Goal: Answer question/provide support: Answer question/provide support

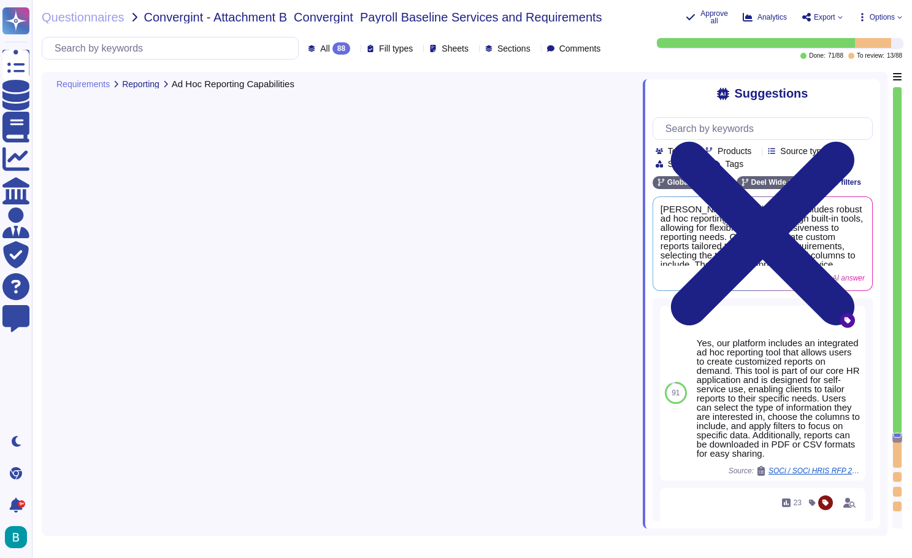
type textarea "[PERSON_NAME] payroll system includes ad hoc reporting capabilities through int…"
type textarea "The [PERSON_NAME] system is designed to effectively support future-dated transa…"
type textarea "[PERSON_NAME] offers SOC 1 Type II reports, which are available annually and ca…"
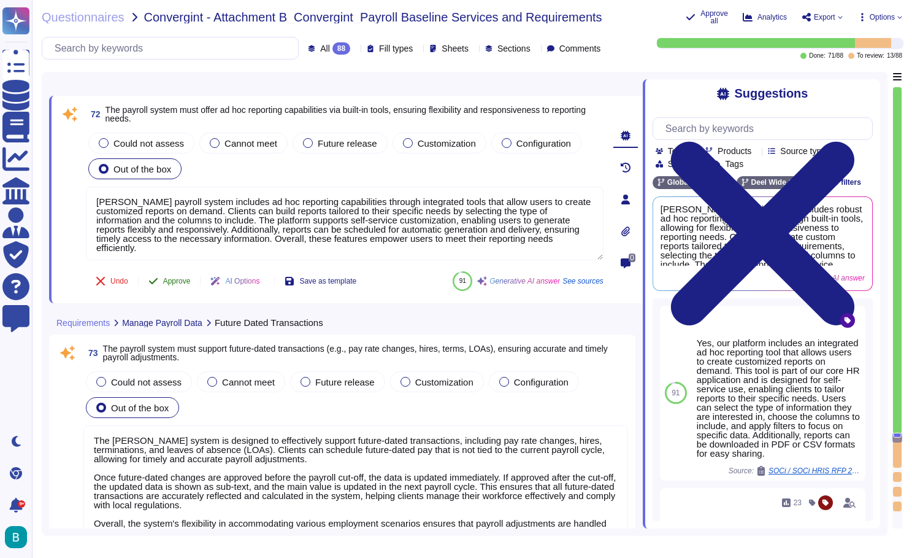
click at [177, 280] on span "Approve" at bounding box center [177, 280] width 28 height 7
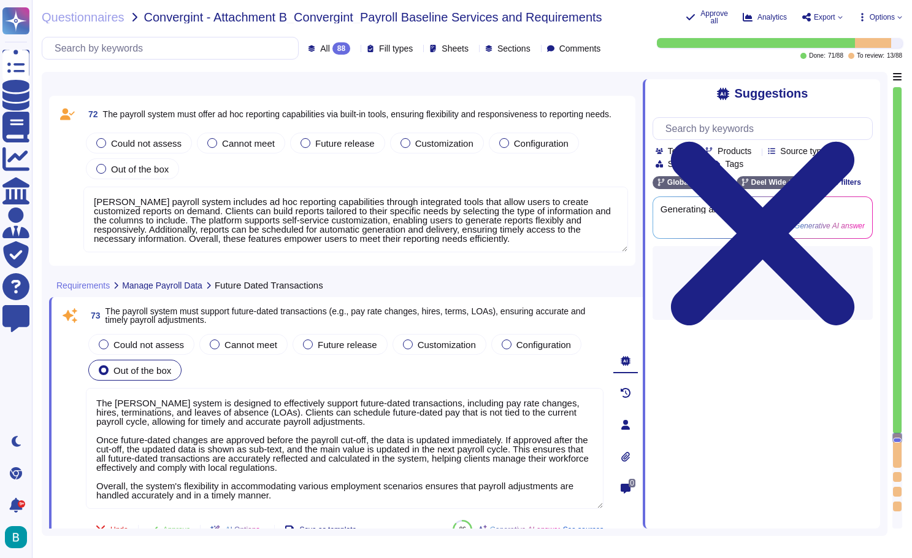
type textarea "[PERSON_NAME] has implemented comprehensive organizational and technological me…"
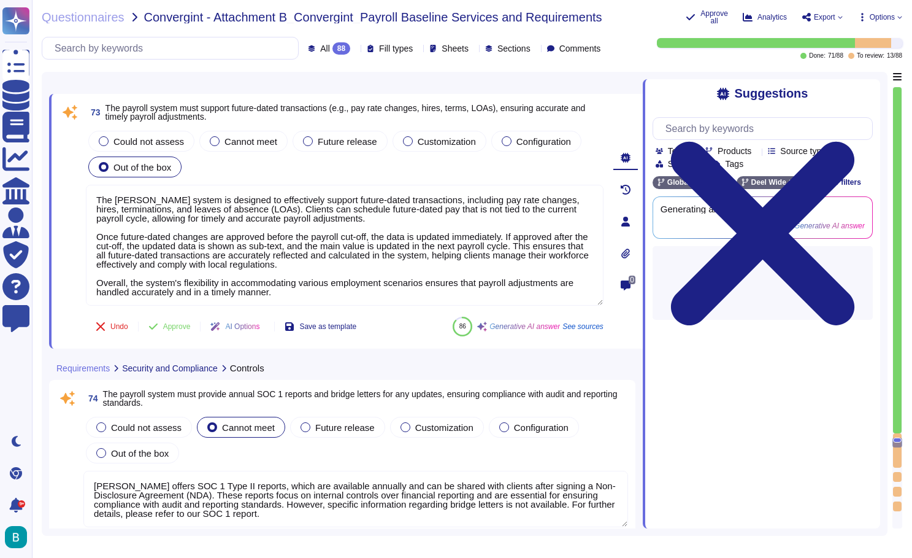
scroll to position [15929, 0]
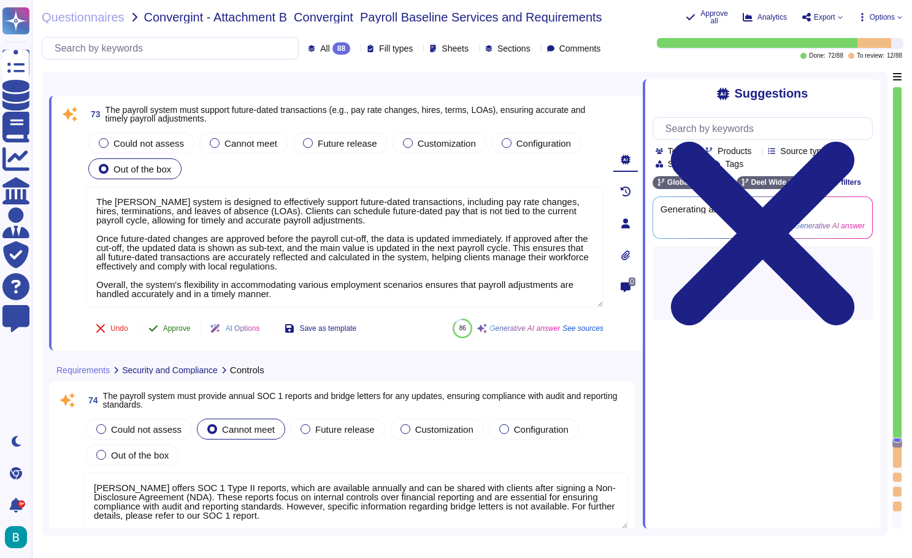
click at [167, 324] on span "Approve" at bounding box center [177, 327] width 28 height 7
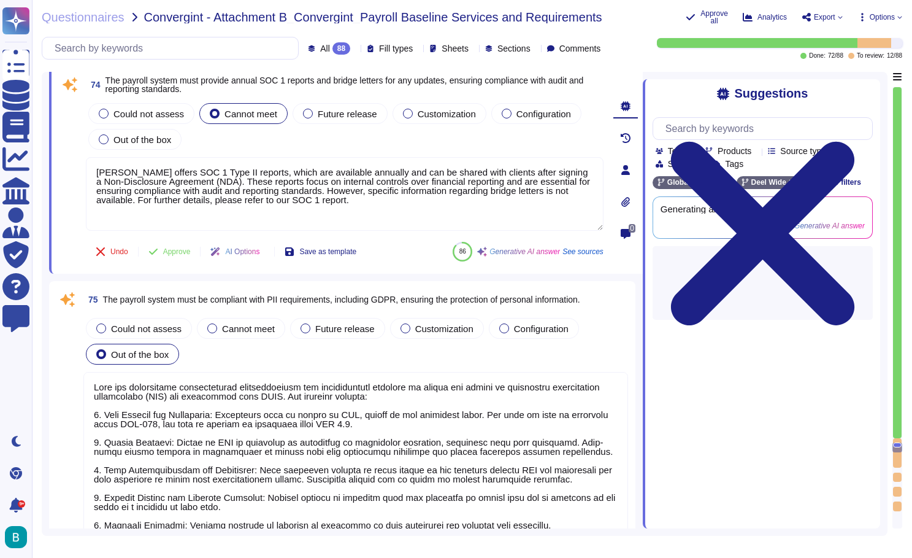
scroll to position [16178, 0]
type textarea "[PERSON_NAME] provides clear and accessible audit logs that track user activity…"
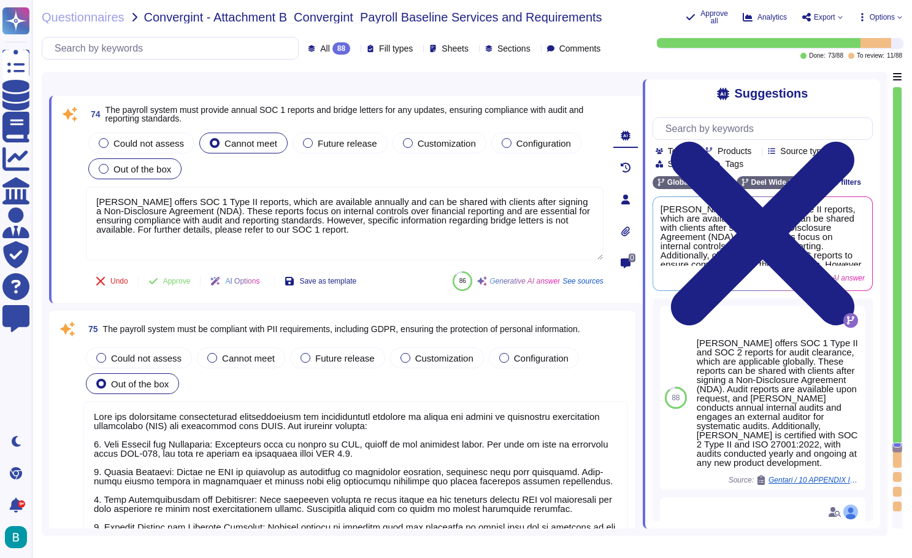
click at [163, 170] on span "Out of the box" at bounding box center [142, 169] width 58 height 10
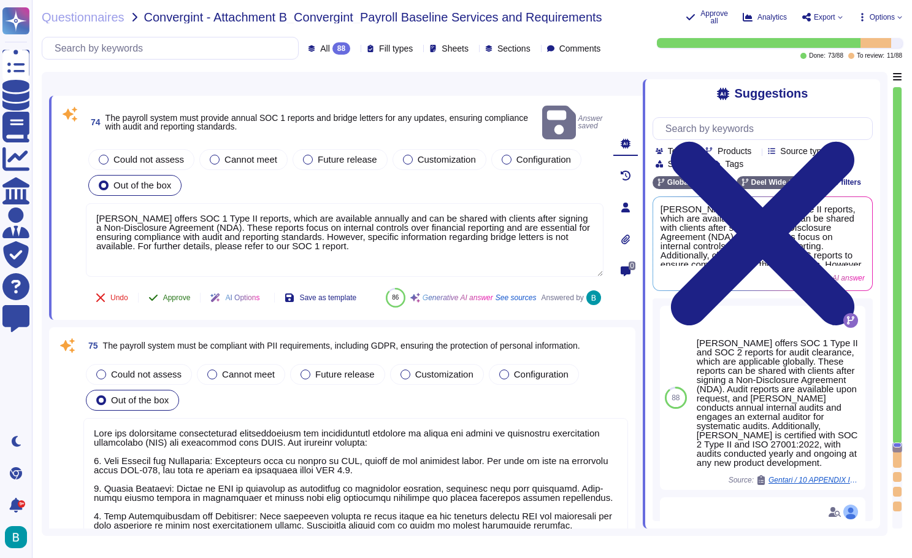
click at [181, 294] on span "Approve" at bounding box center [177, 297] width 28 height 7
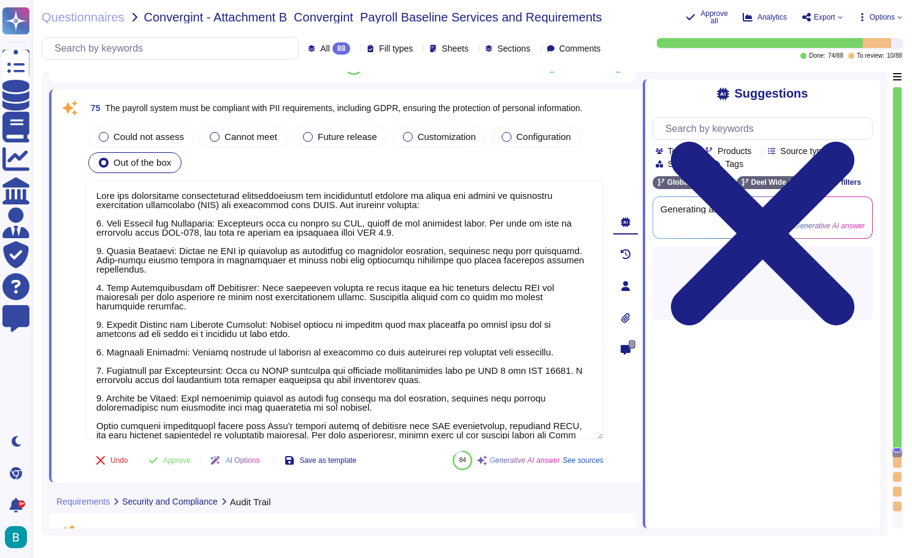
type textarea "[PERSON_NAME] payroll system utilizes a robust role-based access control (RBAC)…"
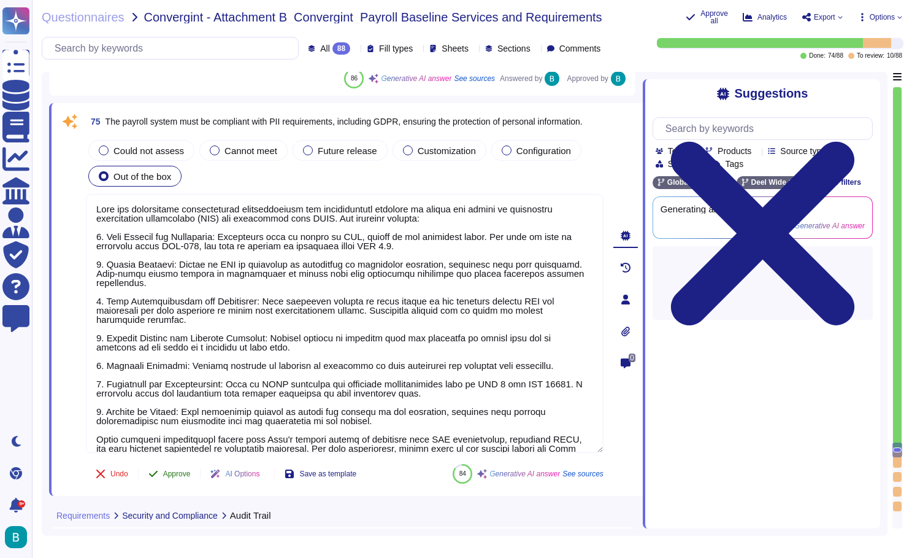
click at [191, 470] on span "Approve" at bounding box center [177, 473] width 28 height 7
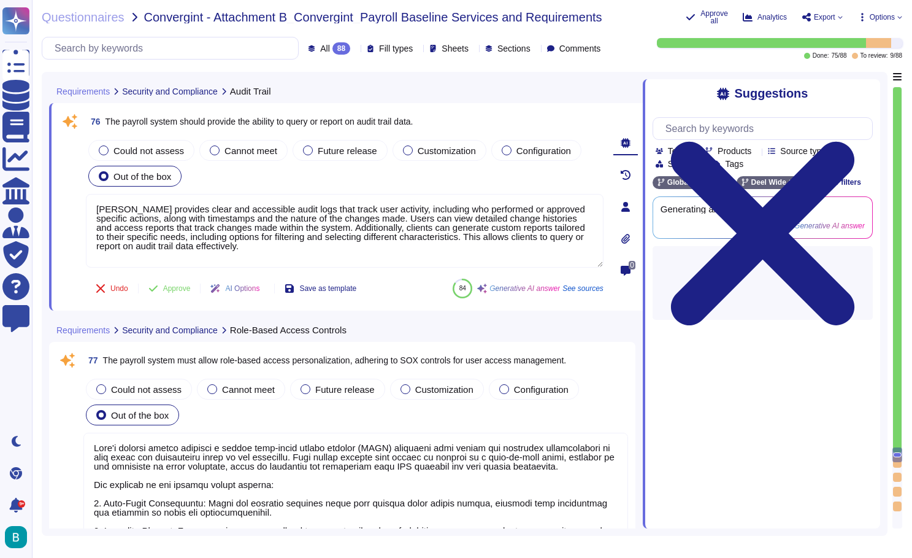
scroll to position [16745, 0]
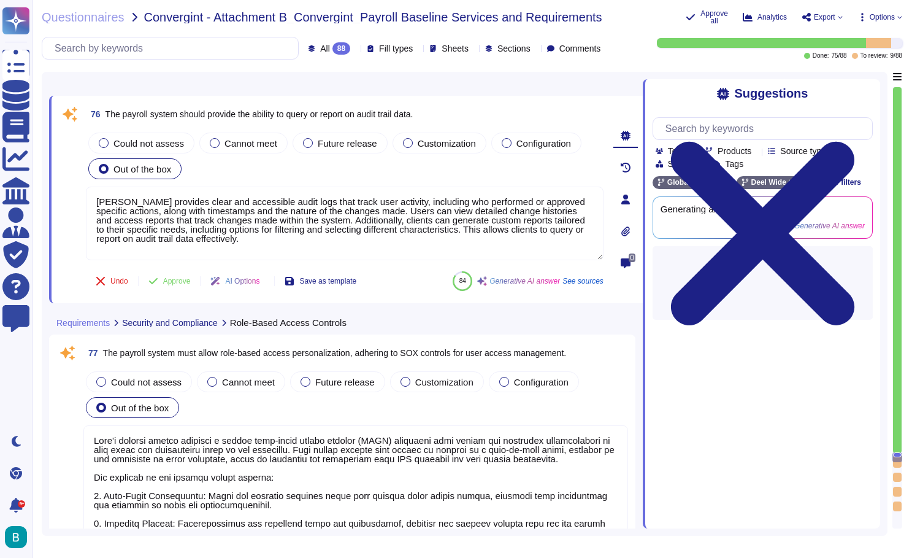
type textarea "1. File-based Integrations: [PERSON_NAME] supports file-based data transfer for…"
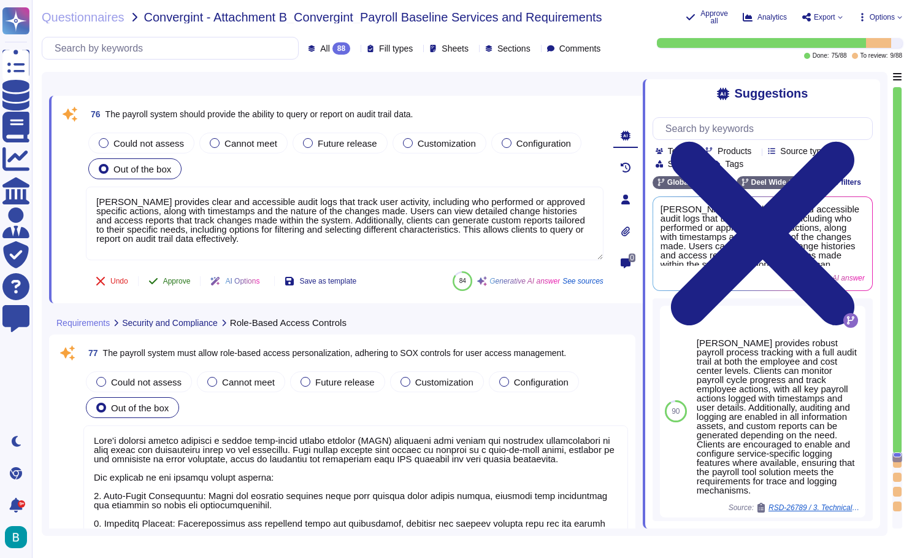
click at [182, 284] on span "Approve" at bounding box center [177, 280] width 28 height 7
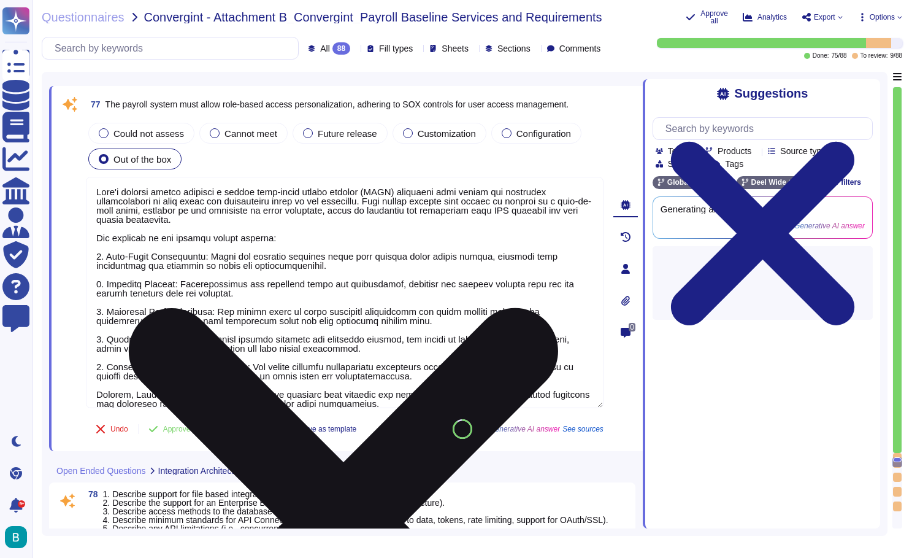
scroll to position [16939, 0]
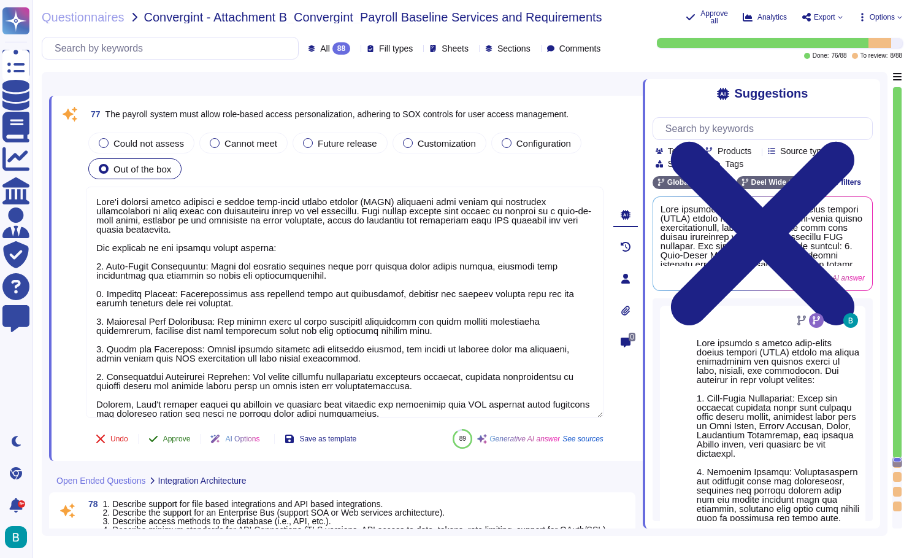
click at [185, 430] on button "Approve" at bounding box center [170, 438] width 62 height 25
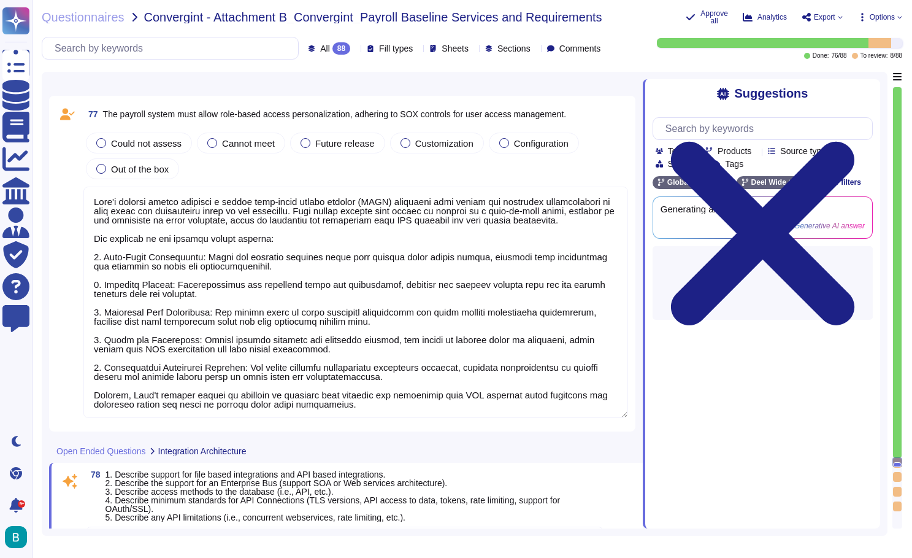
type textarea "[PERSON_NAME] system architecture is primarily hosted on AWS, utilizing Infrast…"
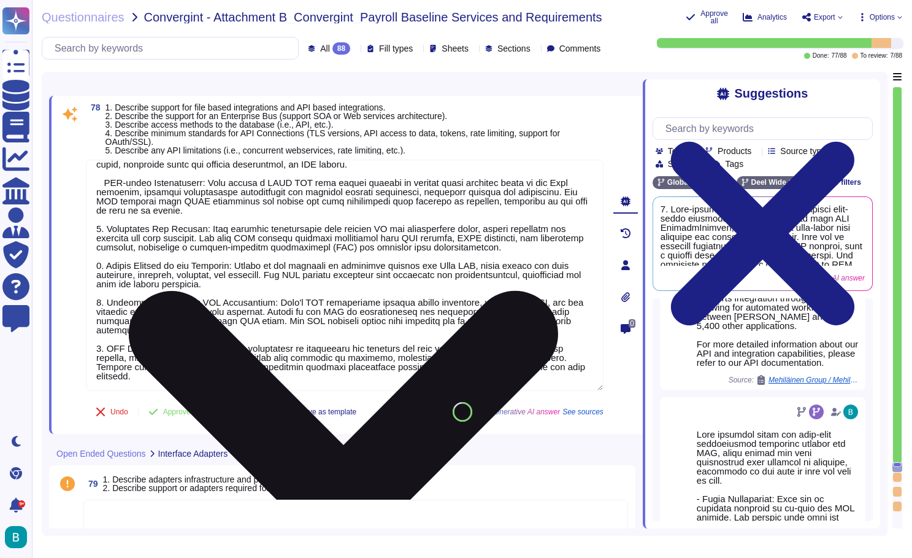
scroll to position [29, 0]
drag, startPoint x: 136, startPoint y: 358, endPoint x: 174, endPoint y: 347, distance: 39.6
click at [174, 347] on textarea at bounding box center [345, 274] width 518 height 231
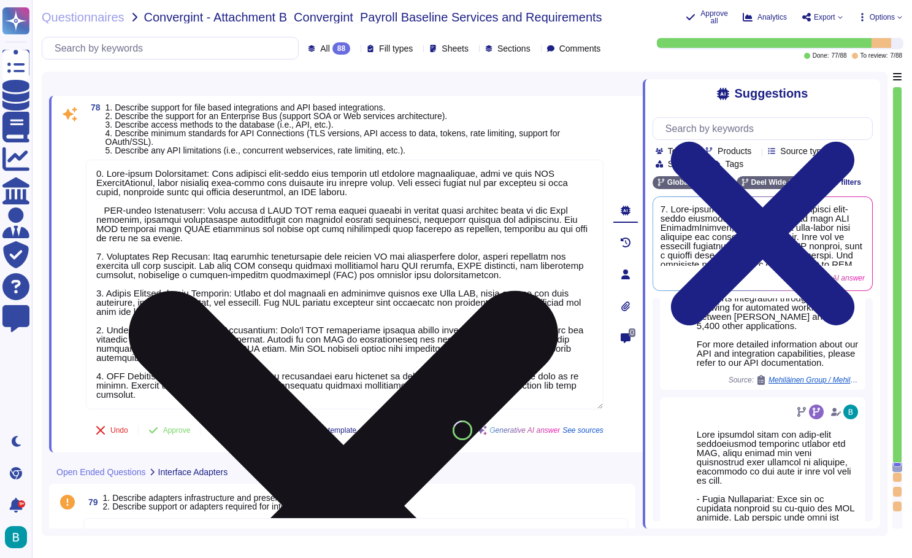
scroll to position [1, 0]
click at [252, 397] on textarea at bounding box center [345, 284] width 518 height 250
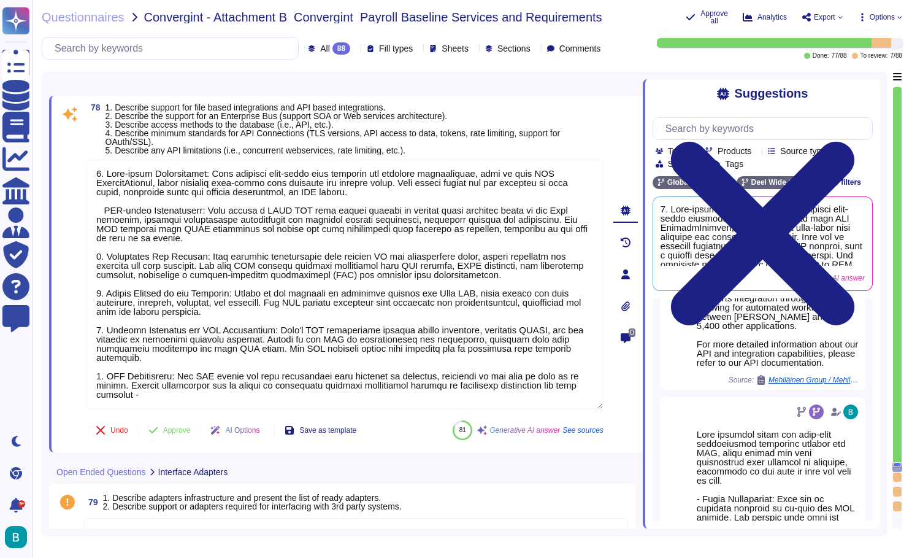
paste textarea "[URL][DOMAIN_NAME]"
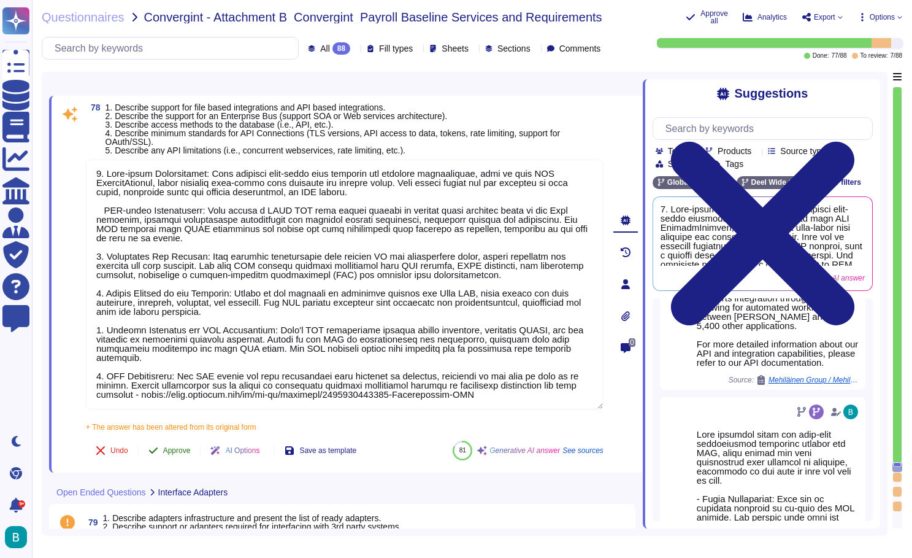
type textarea "1. File-based Integrations: [PERSON_NAME] supports file-based data transfer for…"
click at [182, 431] on div "78 1. Describe support for file based integrations and API based integrations. …" at bounding box center [331, 284] width 545 height 362
click at [182, 449] on span "Approve" at bounding box center [177, 450] width 28 height 7
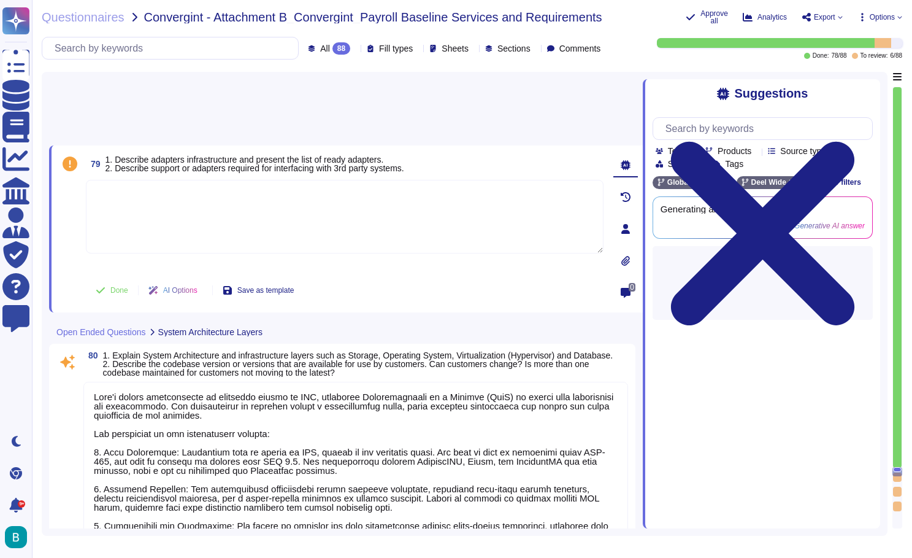
scroll to position [17664, 0]
type textarea "1. The typical maintenance/application patching process includes: - Frequency o…"
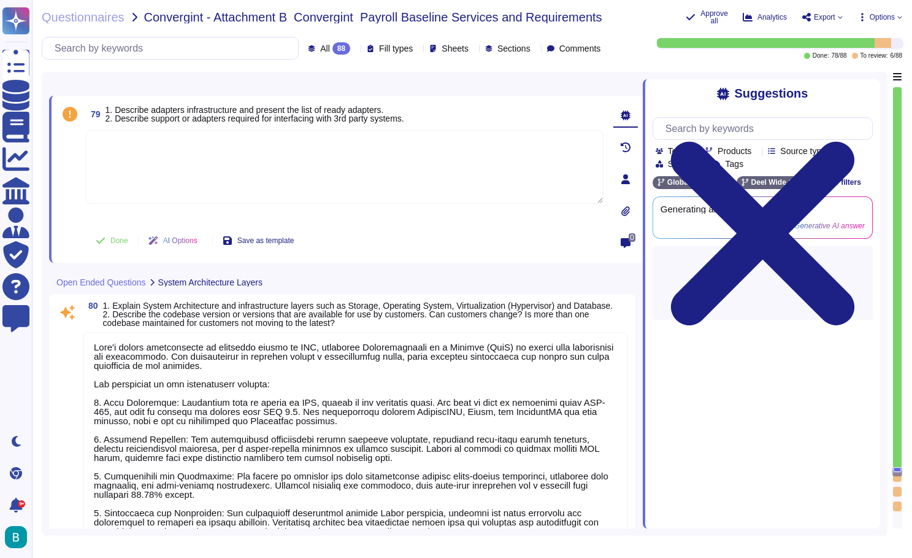
scroll to position [0, 0]
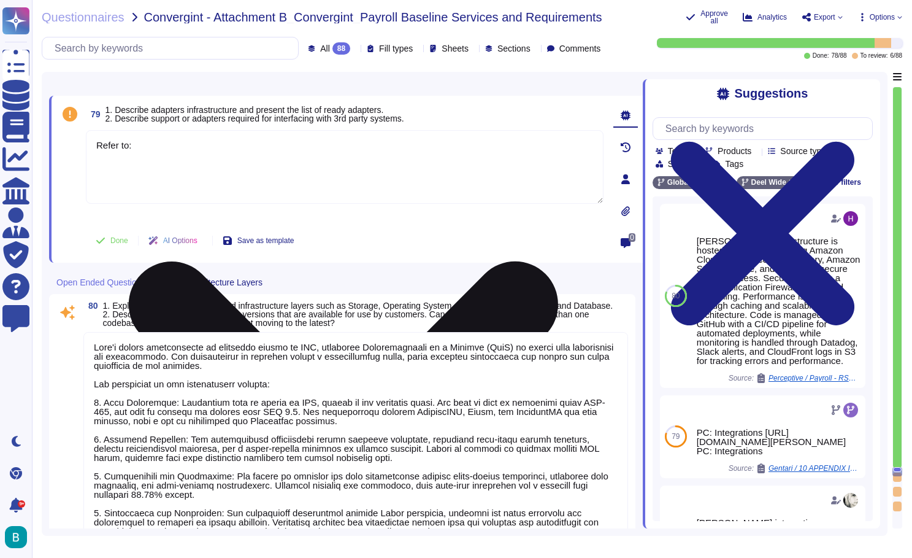
paste textarea "[URL][DOMAIN_NAME]"
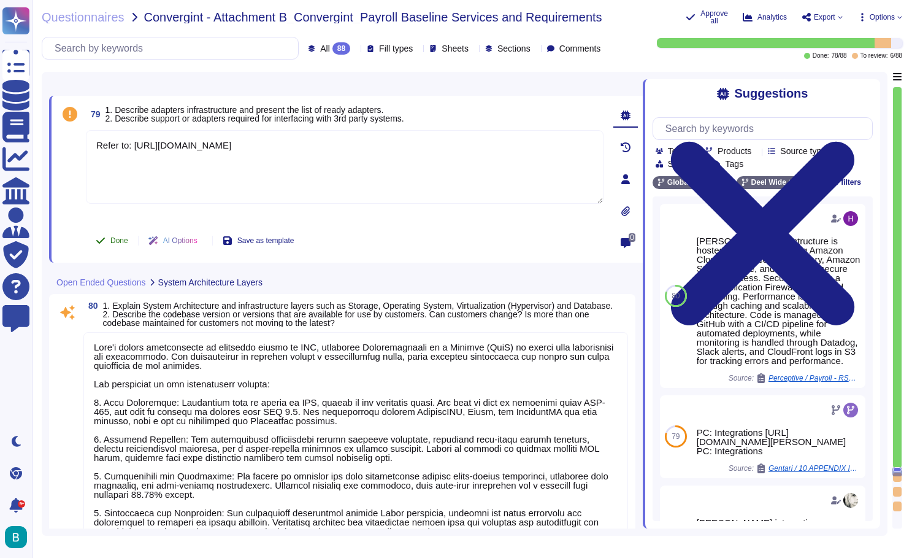
type textarea "Refer to: [URL][DOMAIN_NAME]"
click at [120, 240] on span "Done" at bounding box center [119, 240] width 18 height 7
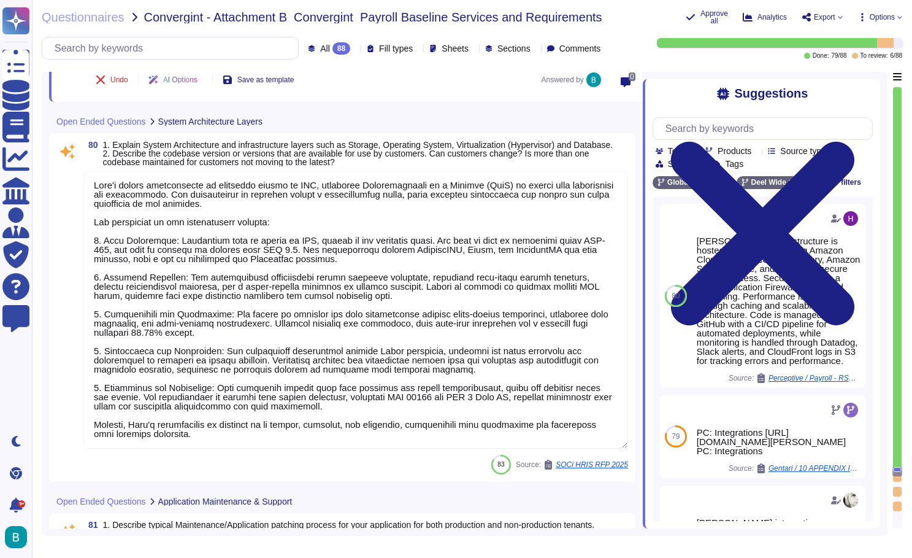
scroll to position [17867, 0]
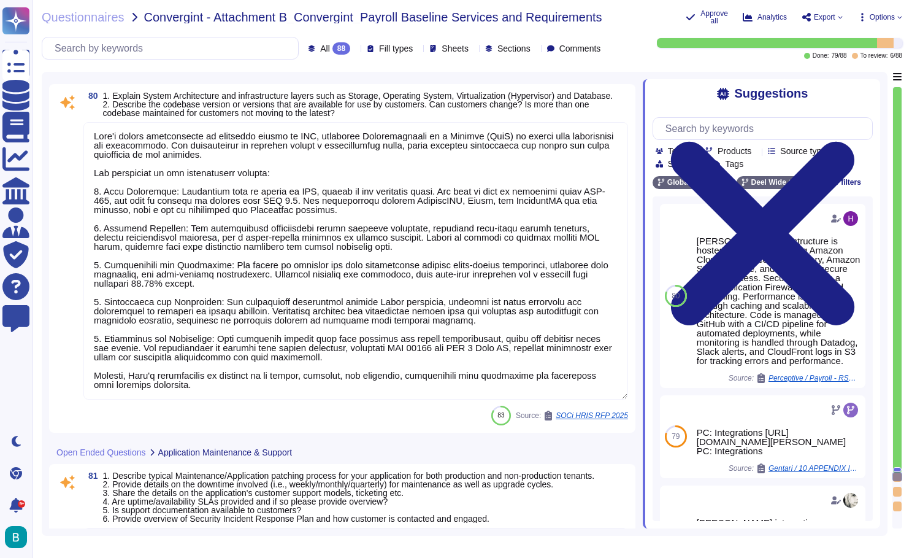
click at [245, 377] on textarea at bounding box center [355, 260] width 545 height 277
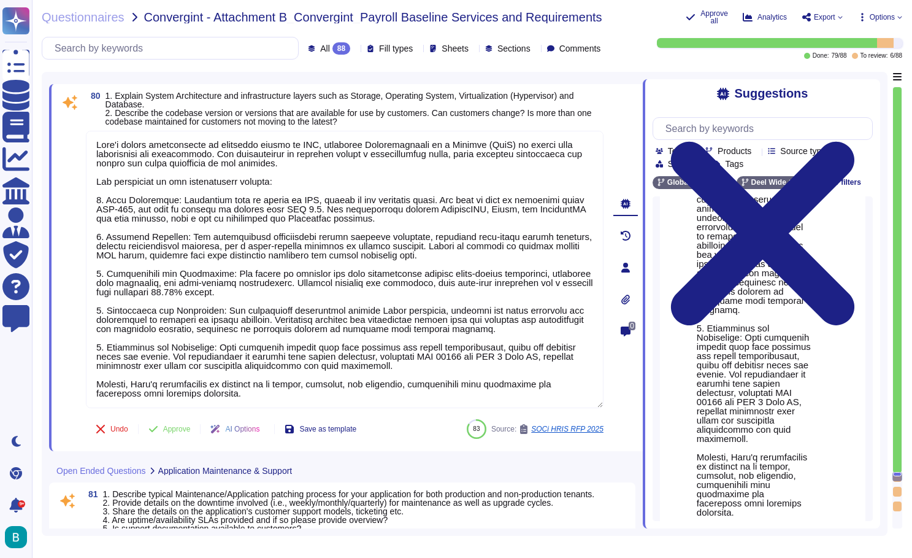
scroll to position [705, 0]
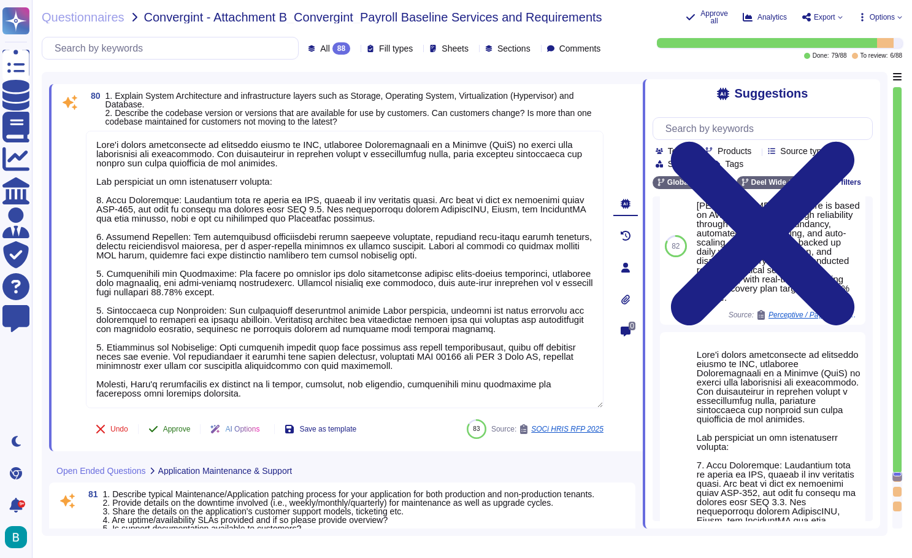
click at [185, 428] on span "Approve" at bounding box center [177, 428] width 28 height 7
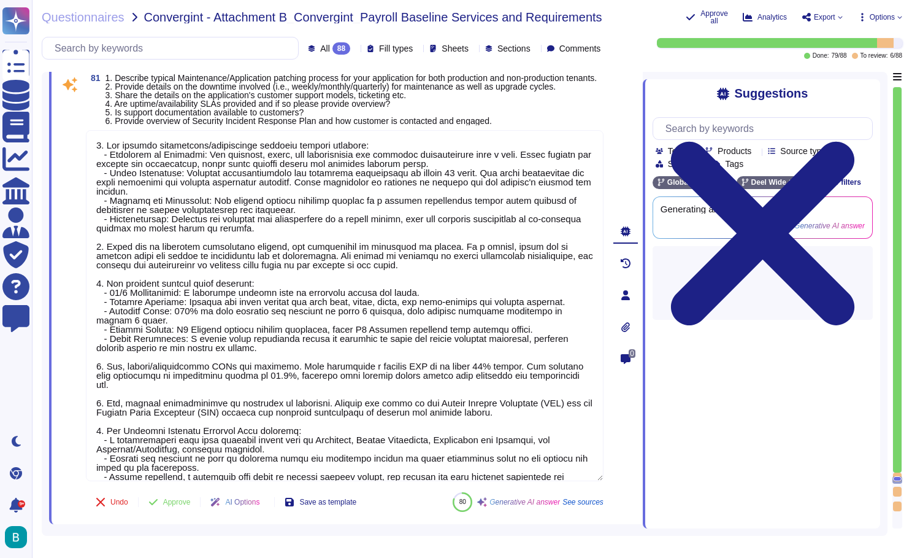
type textarea "1. Yes, the application can be customized. Clients can utilize various tools su…"
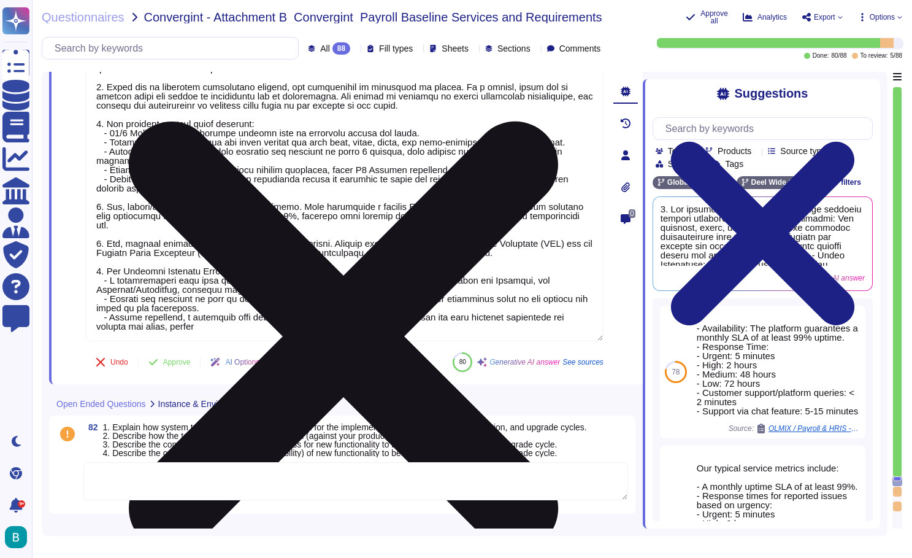
scroll to position [20, 0]
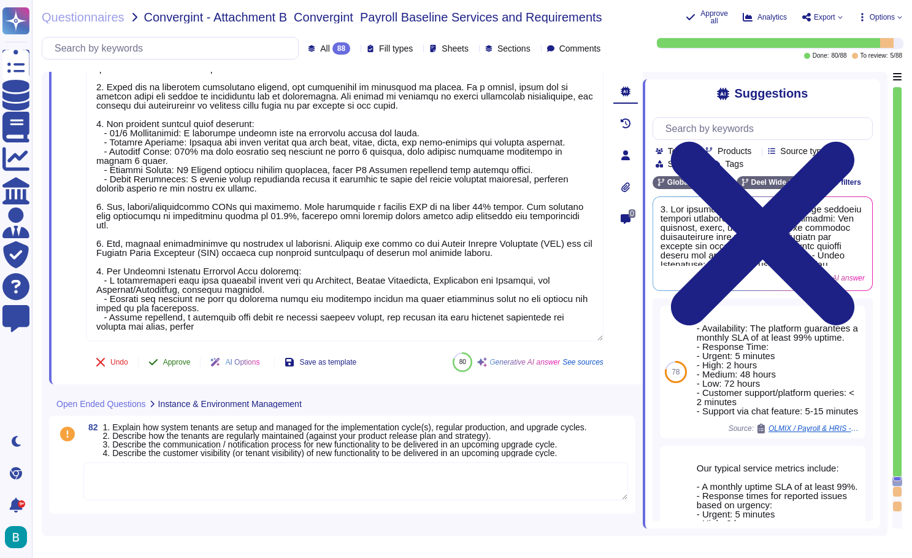
click at [175, 366] on span "Approve" at bounding box center [177, 361] width 28 height 7
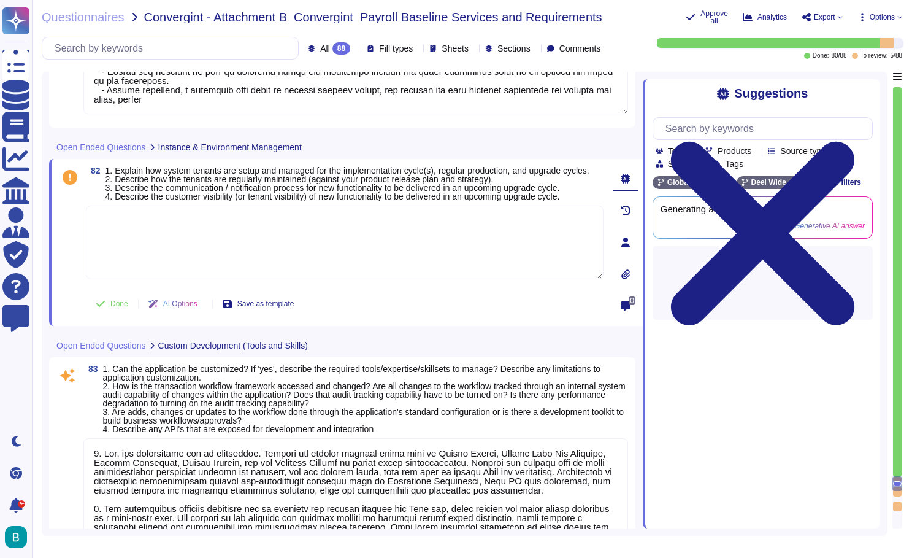
scroll to position [18677, 0]
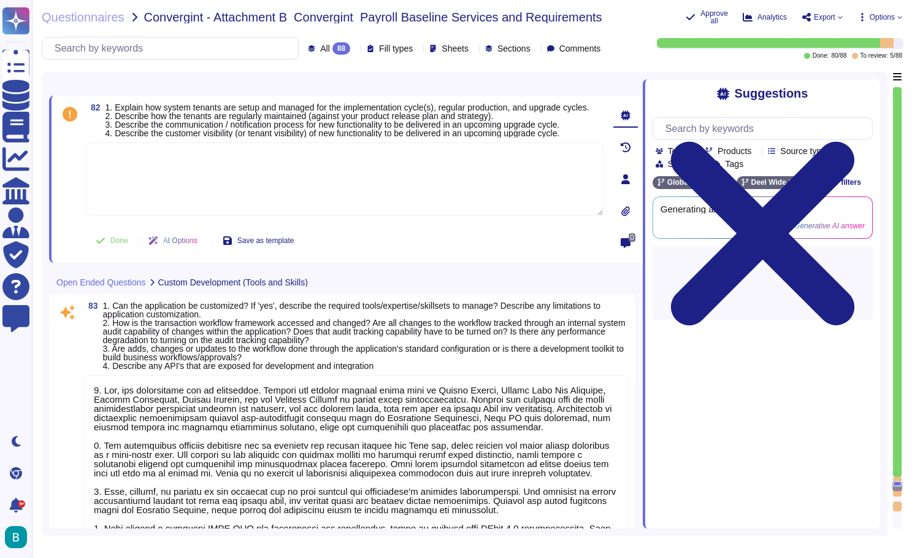
type textarea "1. Security Architecture Strategy: [PERSON_NAME] employs a multi-layered securi…"
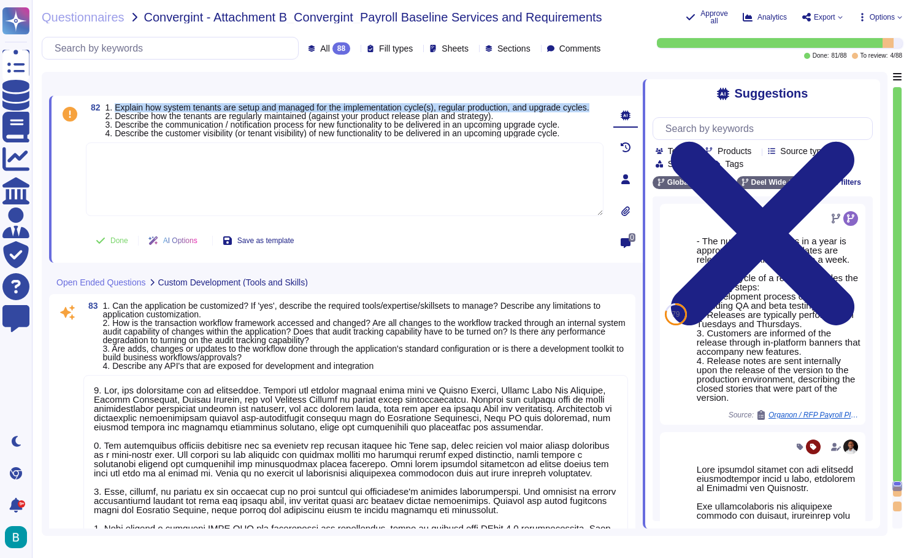
drag, startPoint x: 145, startPoint y: 110, endPoint x: 115, endPoint y: 107, distance: 29.6
click at [115, 107] on span "1. Explain how system tenants are setup and managed for the implementation cycl…" at bounding box center [348, 120] width 484 height 36
copy span "Explain how system tenants are setup and managed for the implementation cycle(s…"
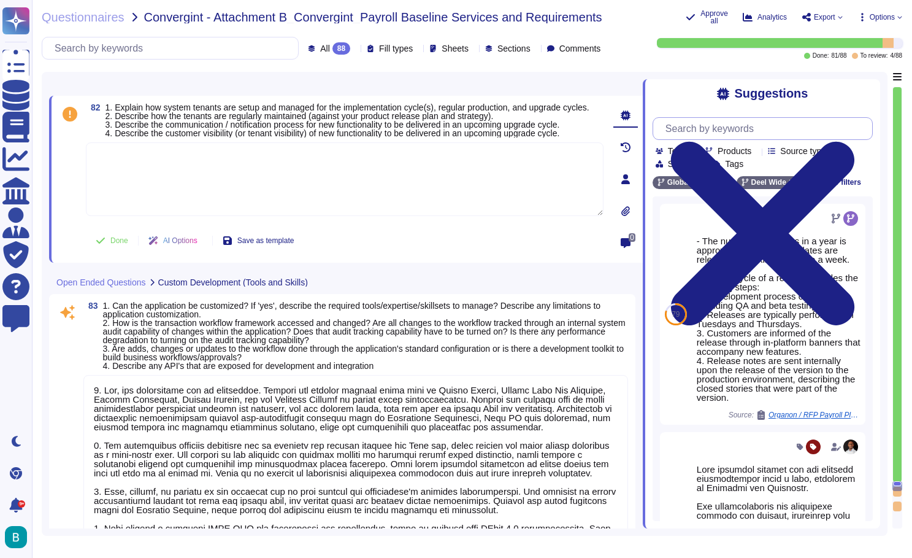
click at [703, 130] on input "text" at bounding box center [765, 128] width 213 height 21
type input "v"
paste input "Explain how system tenants are setup and managed for the implementation cycle(s…"
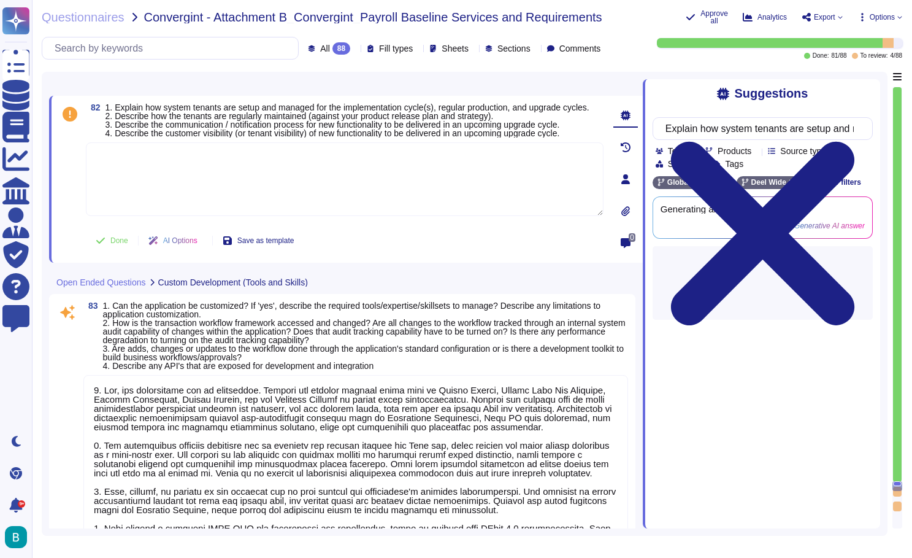
type input "Explain how system tenants are setup and managed for the implementation cycle(s…"
click at [701, 89] on div "Suggestions" at bounding box center [763, 93] width 220 height 14
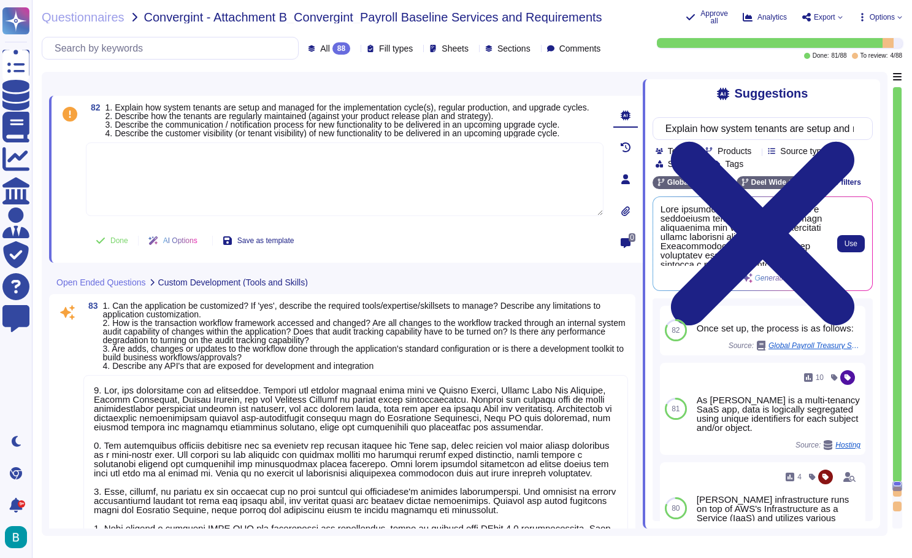
scroll to position [0, 0]
click at [837, 235] on div "Use" at bounding box center [851, 243] width 28 height 17
click at [851, 242] on span "Use" at bounding box center [851, 243] width 13 height 7
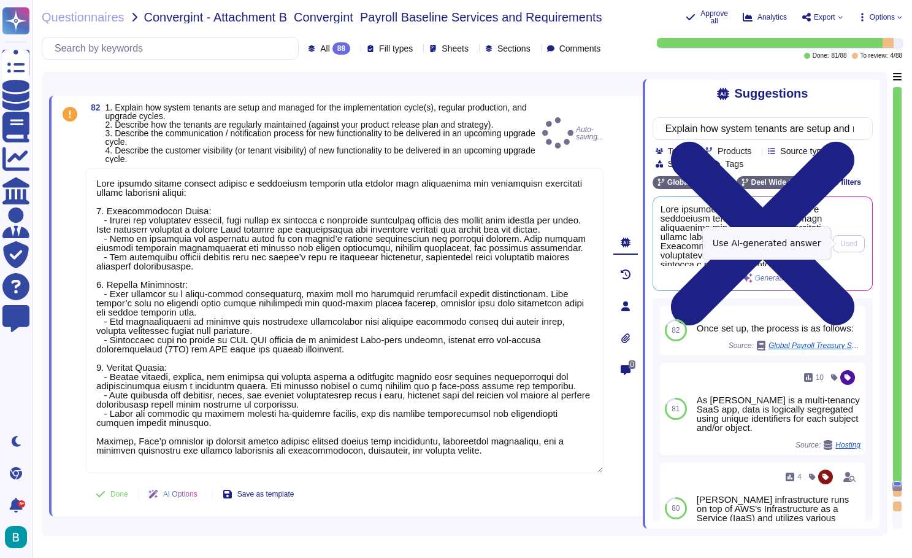
type textarea "Lore ipsumdo sitame consect adipisc e seddoeiusm temporin utla etdolor magn ali…"
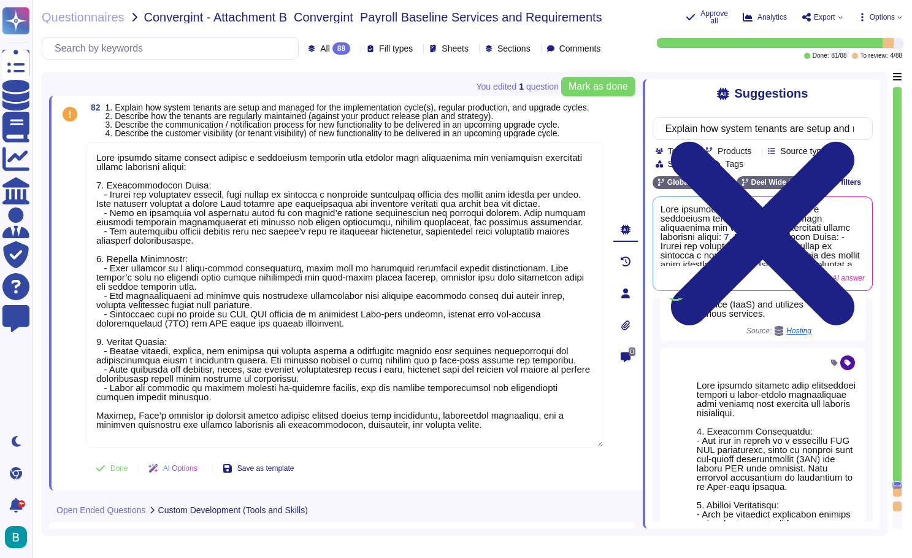
scroll to position [291, 0]
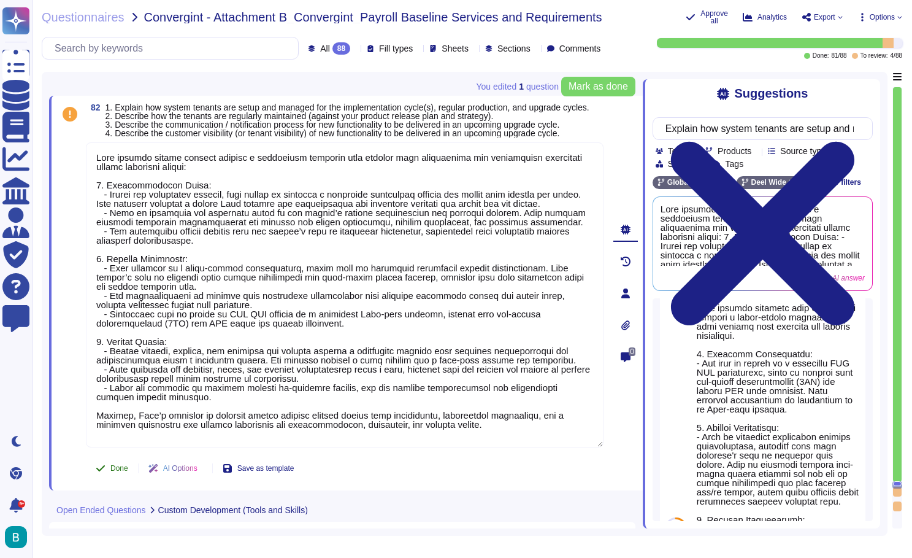
click at [114, 472] on span "Done" at bounding box center [119, 467] width 18 height 7
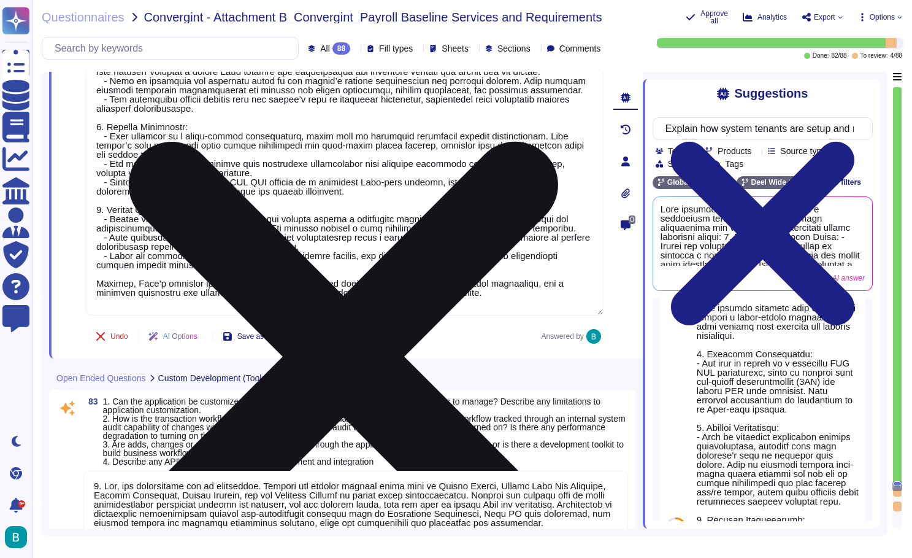
type textarea "1. Security Architecture Strategy: [PERSON_NAME] employs a multi-layered securi…"
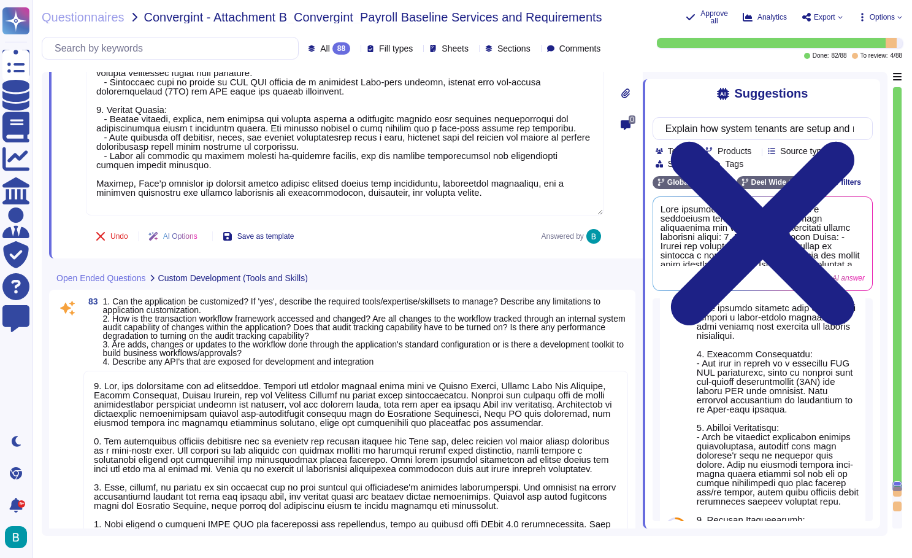
scroll to position [1, 0]
click at [253, 427] on textarea at bounding box center [355, 476] width 545 height 213
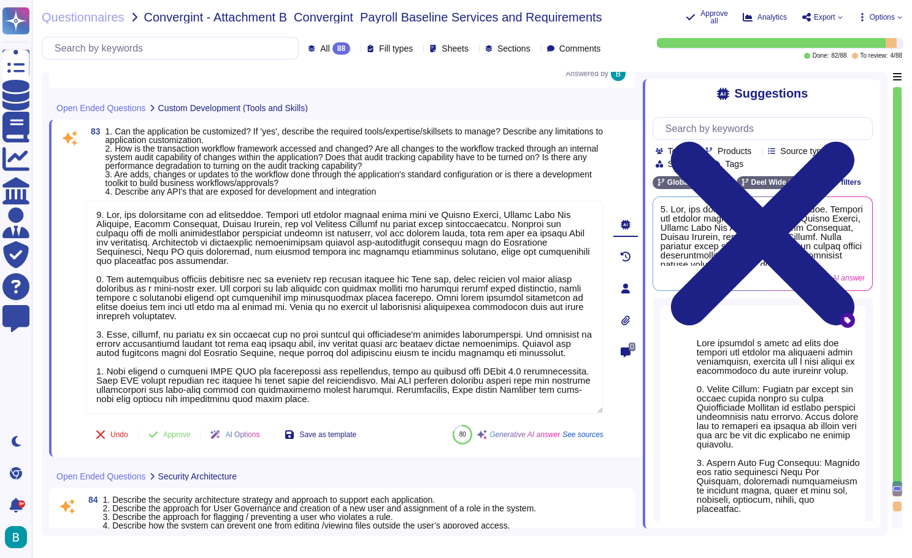
scroll to position [19071, 0]
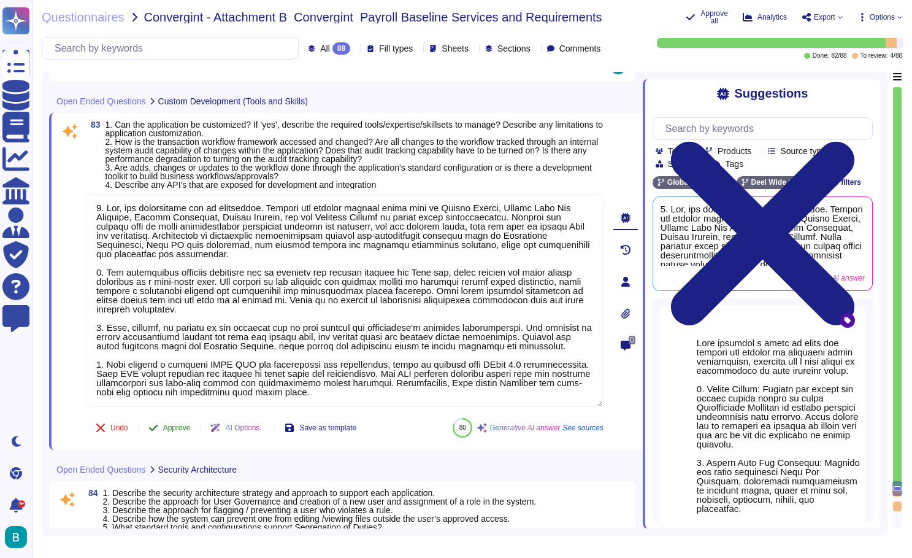
click at [180, 431] on span "Approve" at bounding box center [177, 427] width 28 height 7
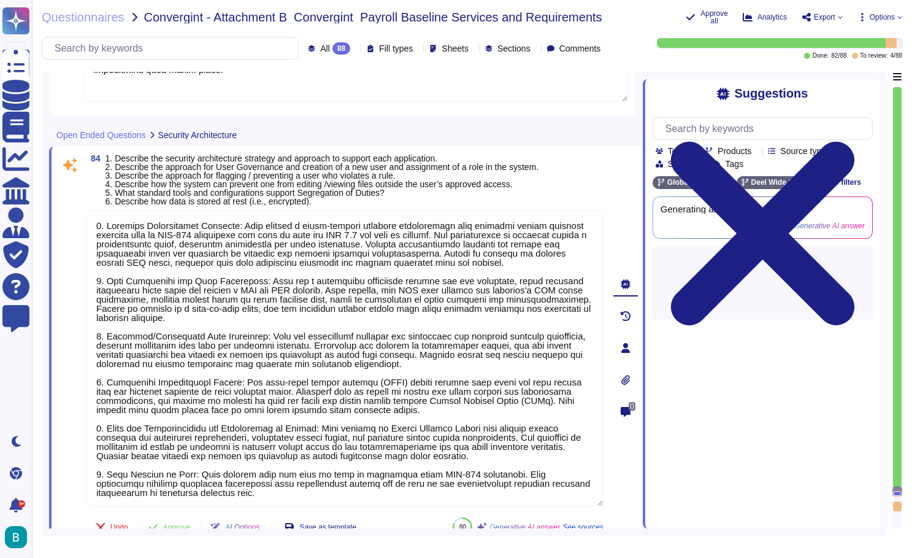
type textarea "1. [PERSON_NAME] ensures compliance with local labor laws and regulations throu…"
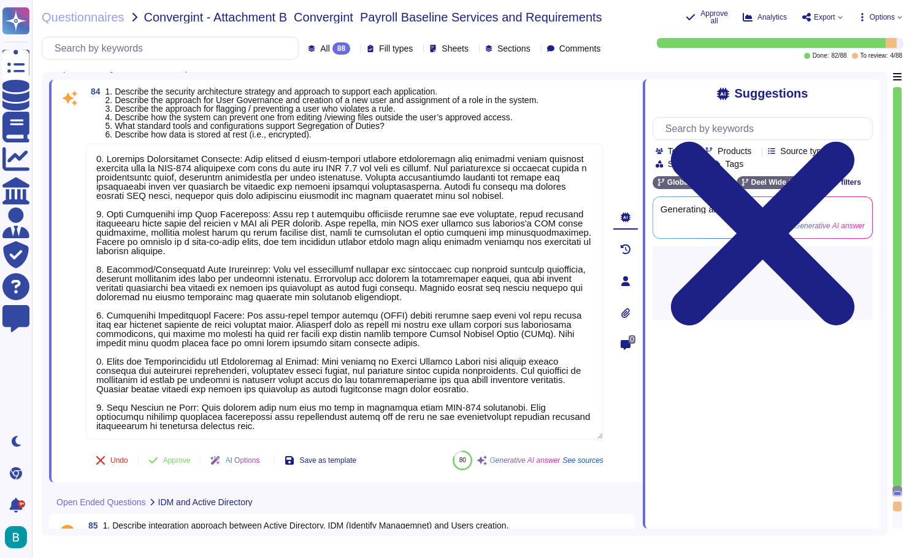
scroll to position [19412, 0]
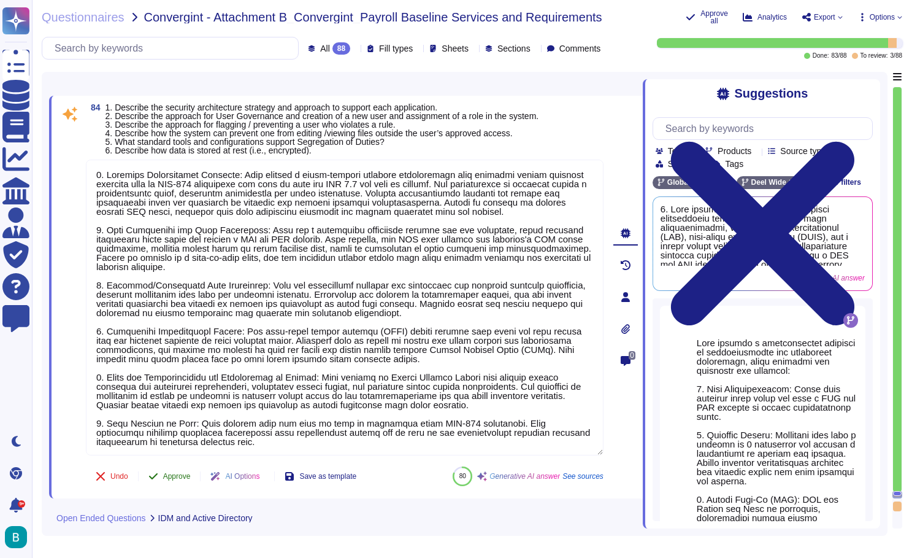
click at [177, 473] on span "Approve" at bounding box center [177, 475] width 28 height 7
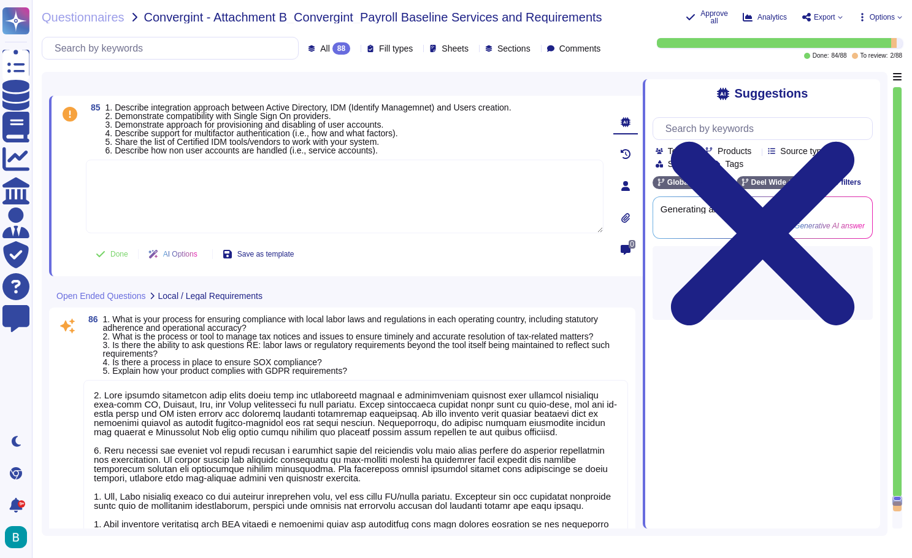
type textarea "In the next 1-2 years, [PERSON_NAME] plans to implement several key improvement…"
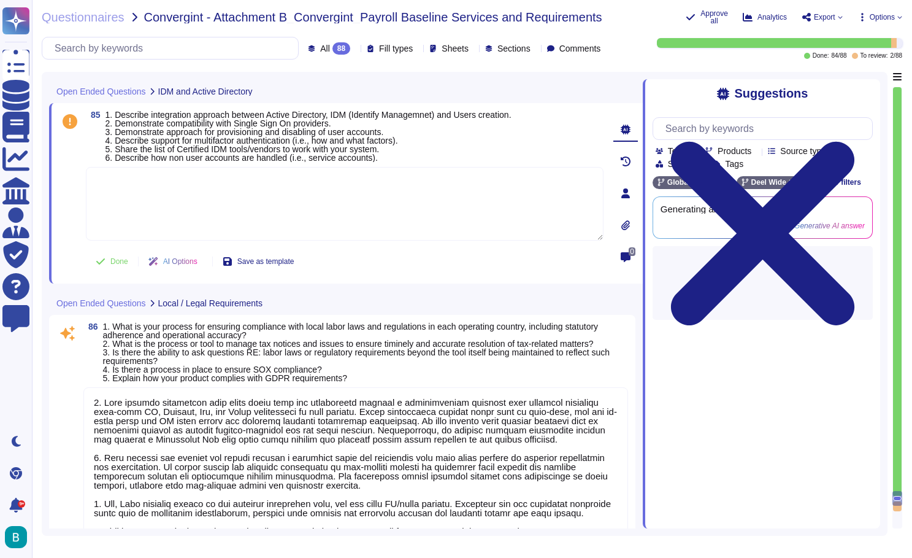
type textarea "1. Security Architecture Strategy: [PERSON_NAME] employs a multi-layered securi…"
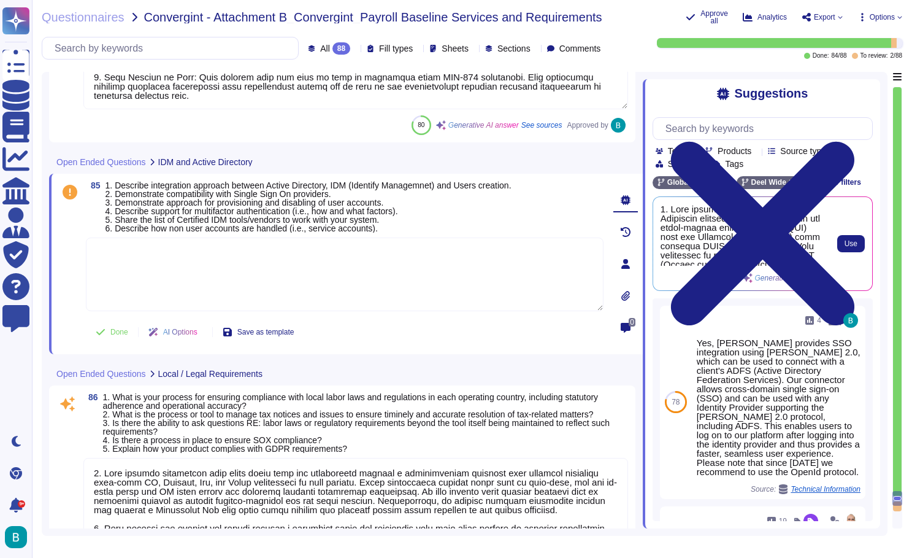
scroll to position [0, 0]
click at [852, 243] on span "Use" at bounding box center [851, 243] width 13 height 7
type textarea "1. [PERSON_NAME] integrates with Active Directory through [PERSON_NAME] 2.0, al…"
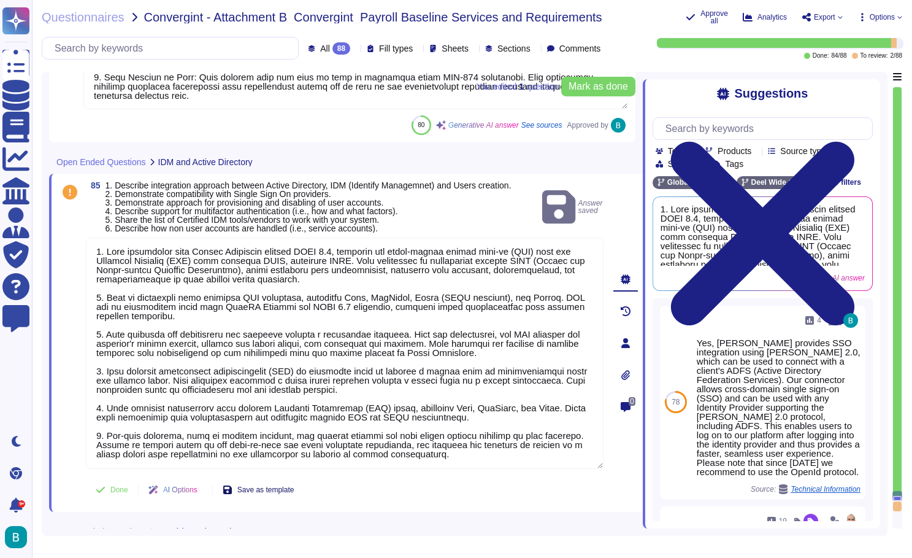
scroll to position [1, 0]
click at [128, 493] on span "Done" at bounding box center [119, 489] width 18 height 7
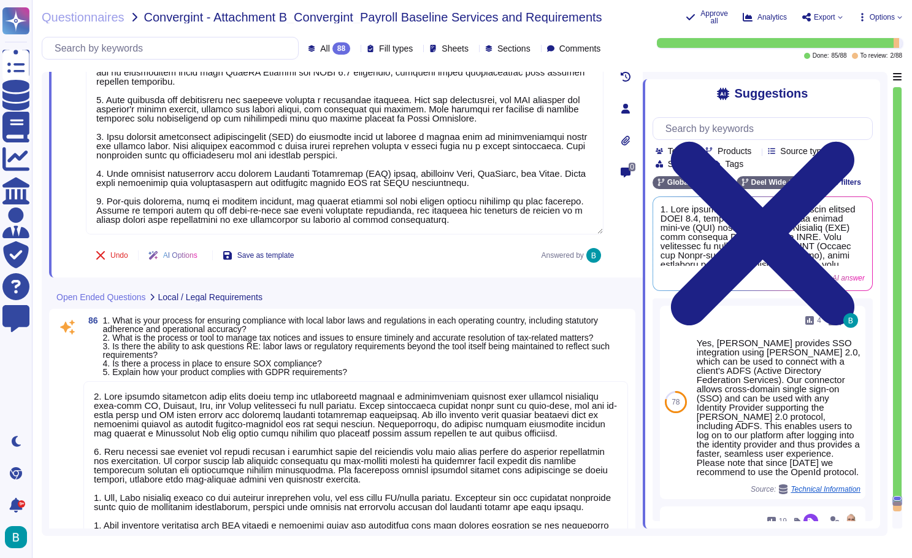
scroll to position [20051, 0]
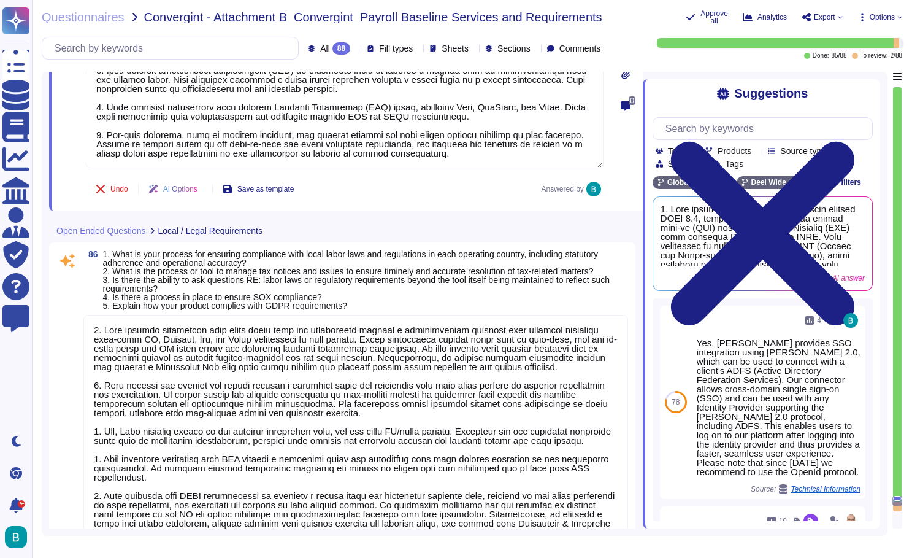
click at [322, 391] on textarea at bounding box center [355, 440] width 545 height 250
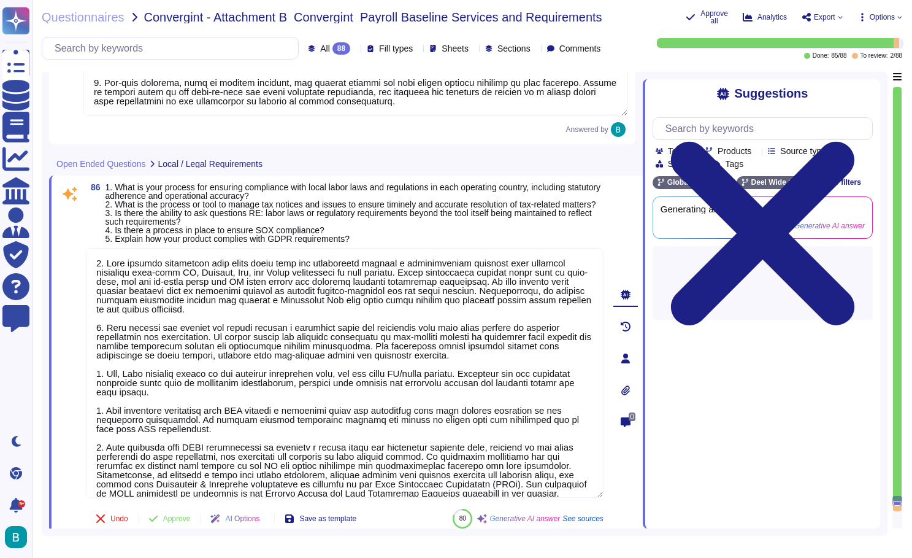
scroll to position [20104, 0]
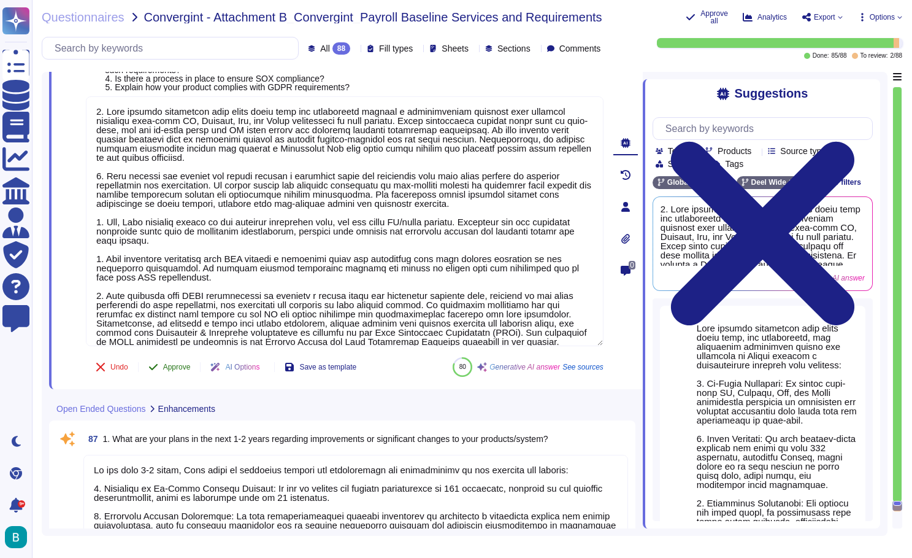
click at [182, 370] on span "Approve" at bounding box center [177, 366] width 28 height 7
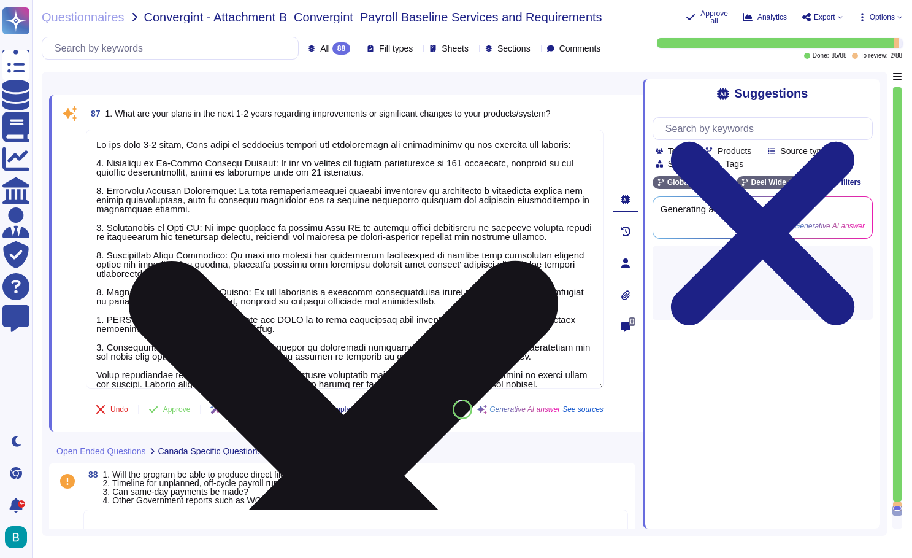
scroll to position [20535, 0]
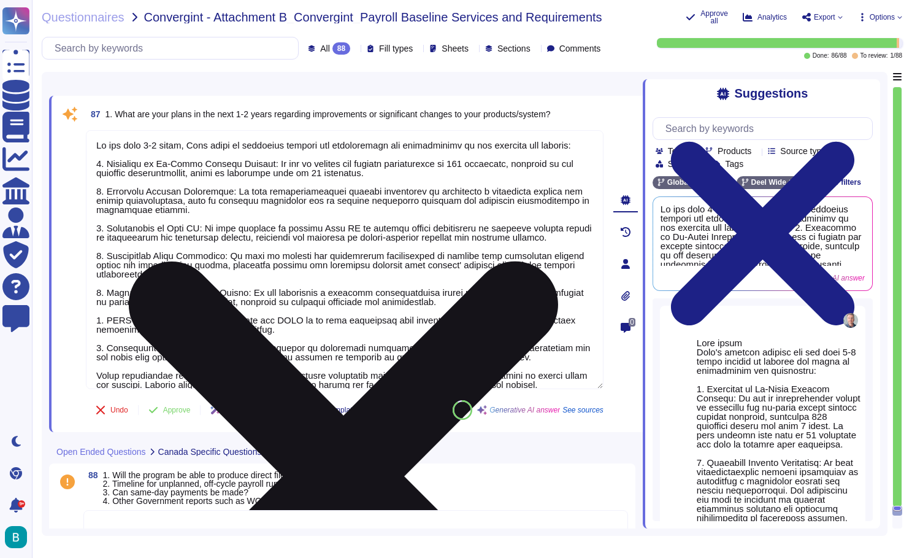
drag, startPoint x: 371, startPoint y: 180, endPoint x: 94, endPoint y: 169, distance: 276.9
click at [94, 169] on textarea at bounding box center [345, 259] width 518 height 259
type textarea "In the next 1-2 years, [PERSON_NAME] plans to implement several key improvement…"
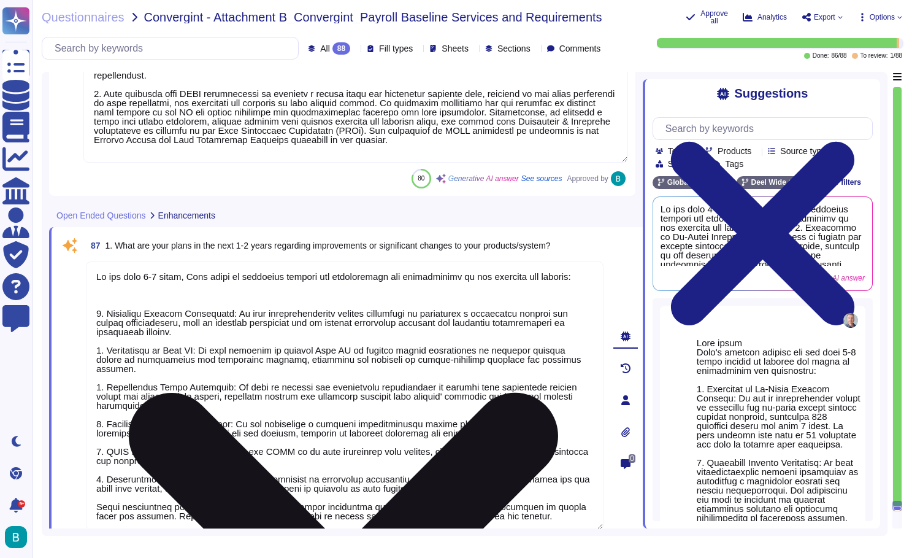
type textarea "1. [PERSON_NAME] ensures compliance with local labor laws and regulations throu…"
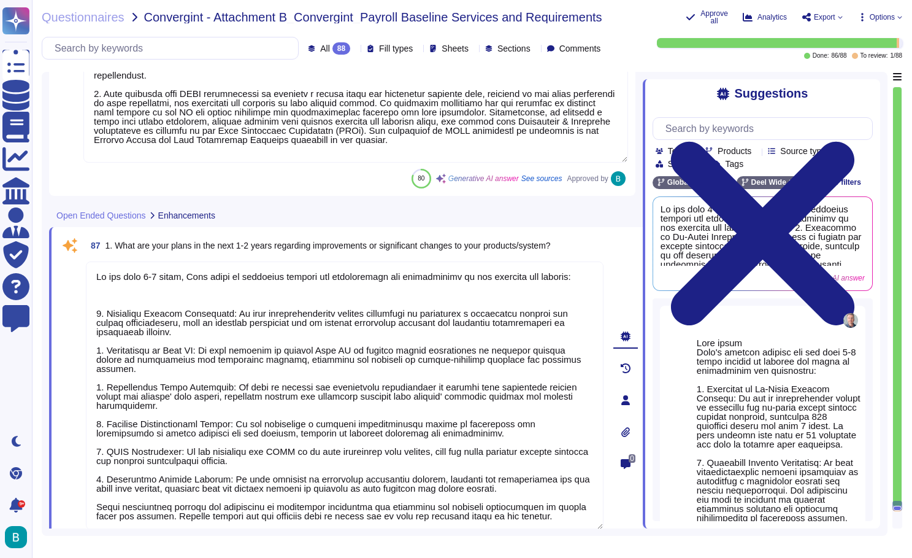
type textarea "In the next 1-2 years, [PERSON_NAME] plans to implement several key improvement…"
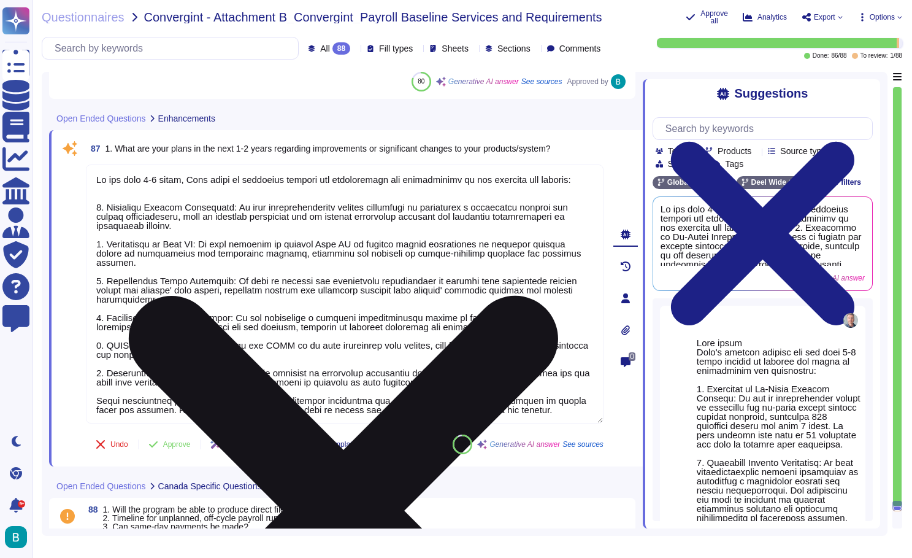
scroll to position [20571, 0]
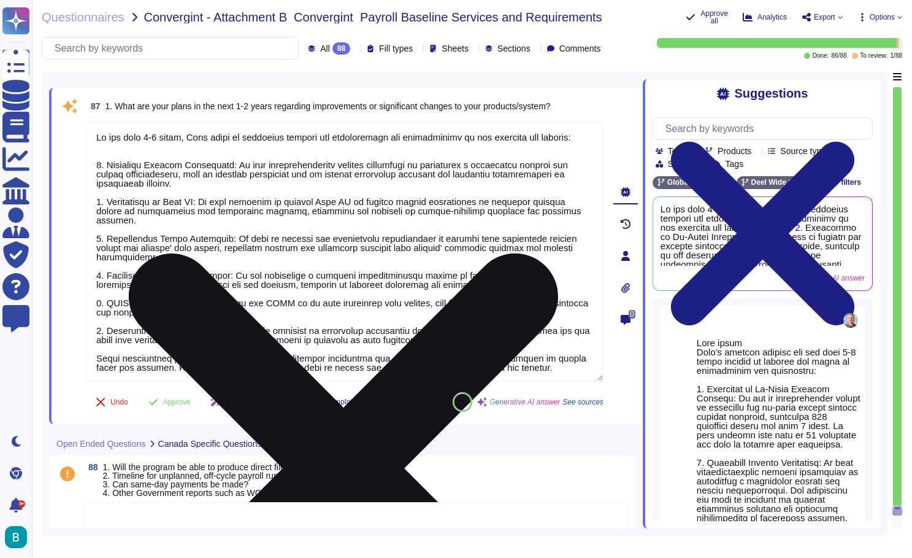
click at [102, 174] on textarea at bounding box center [345, 251] width 518 height 259
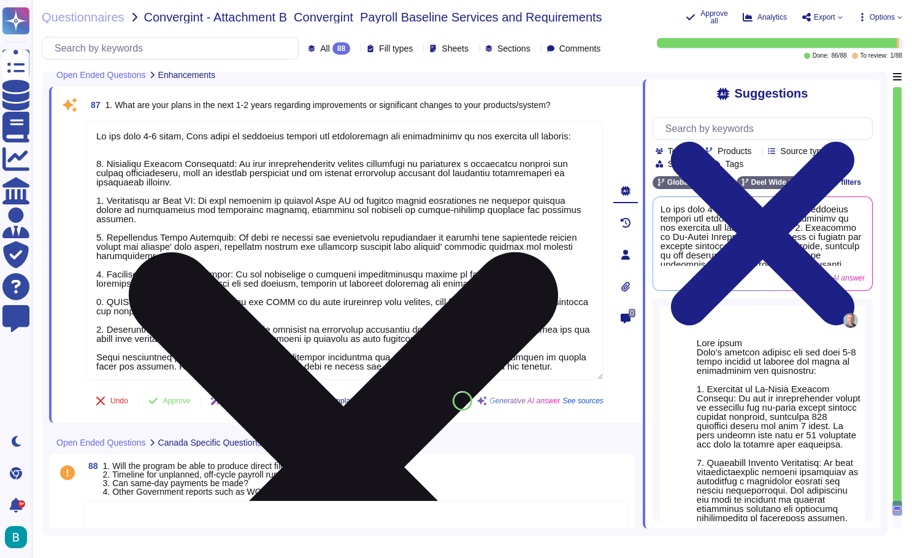
type textarea "1. [PERSON_NAME] ensures compliance with local labor laws and regulations throu…"
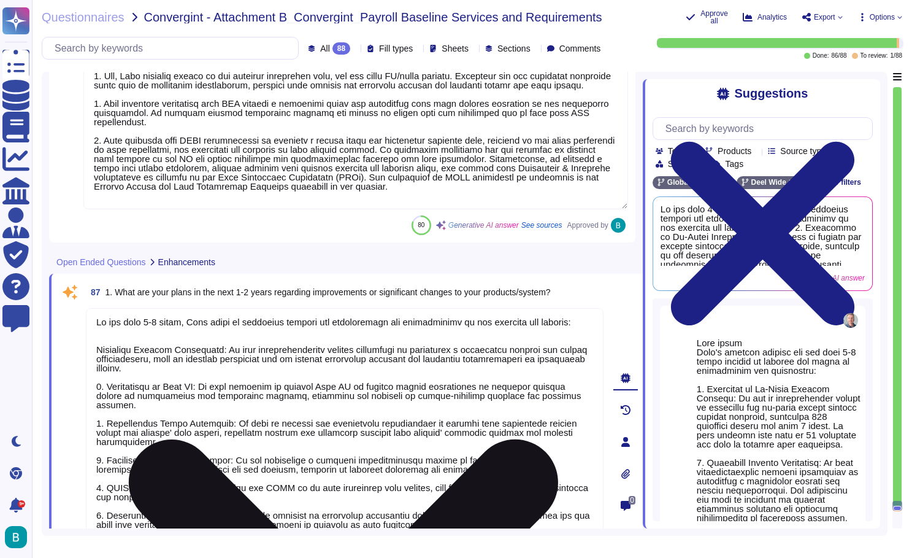
scroll to position [1, 0]
click at [108, 404] on textarea at bounding box center [345, 437] width 518 height 259
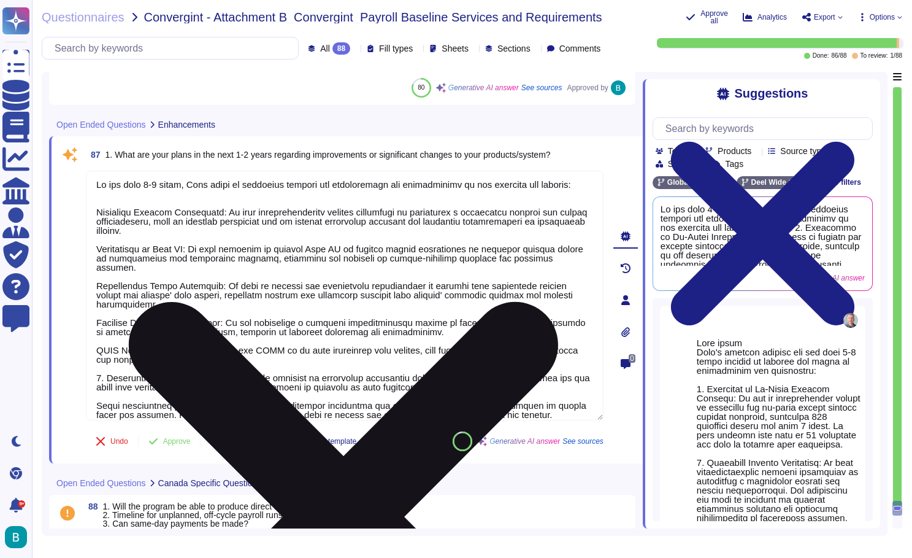
scroll to position [20542, 0]
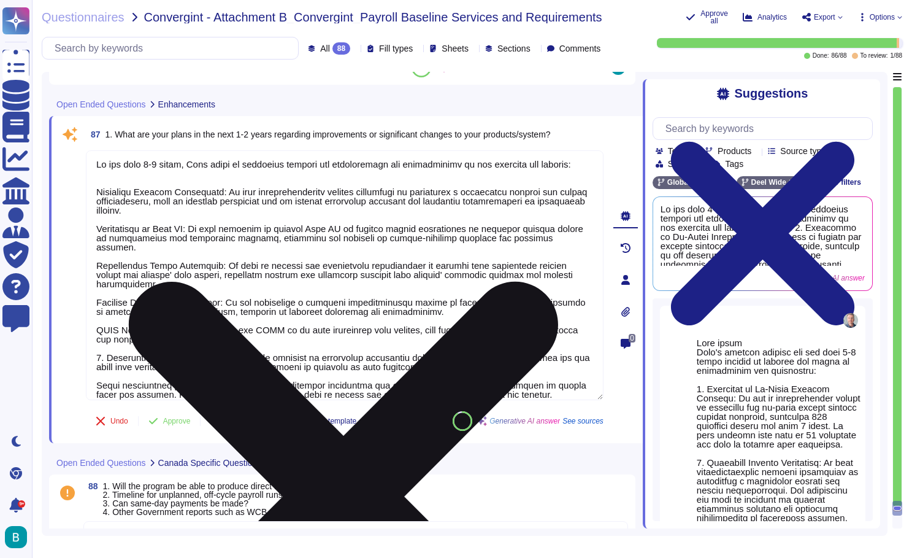
click at [111, 351] on textarea at bounding box center [345, 275] width 518 height 250
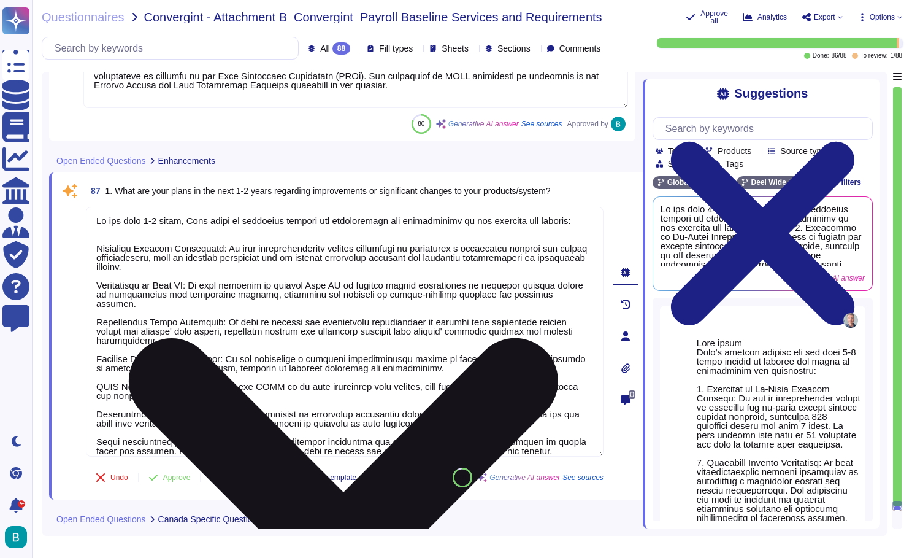
scroll to position [20527, 0]
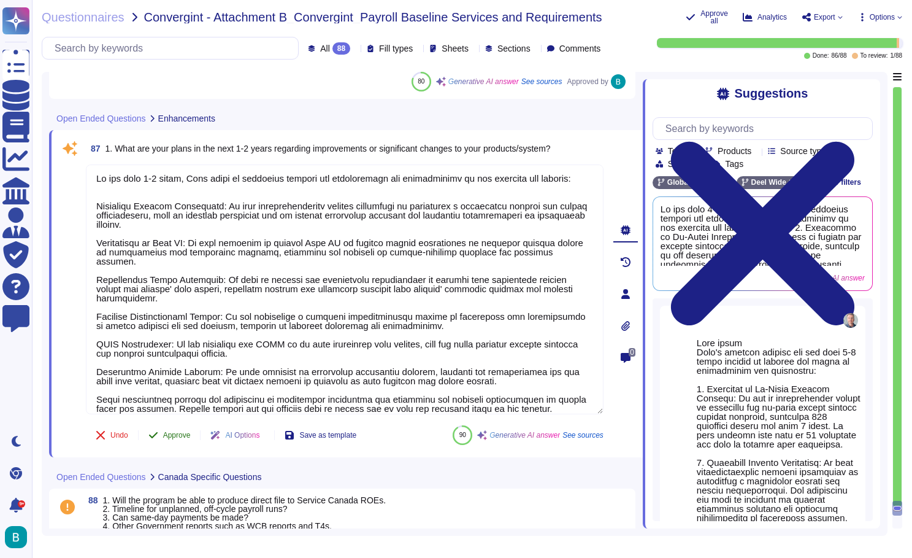
type textarea "In the next 1-2 years, [PERSON_NAME] plans to implement several key improvement…"
click at [182, 447] on div "87 1. What are your plans in the next 1-2 years regarding improvements or signi…" at bounding box center [331, 293] width 545 height 312
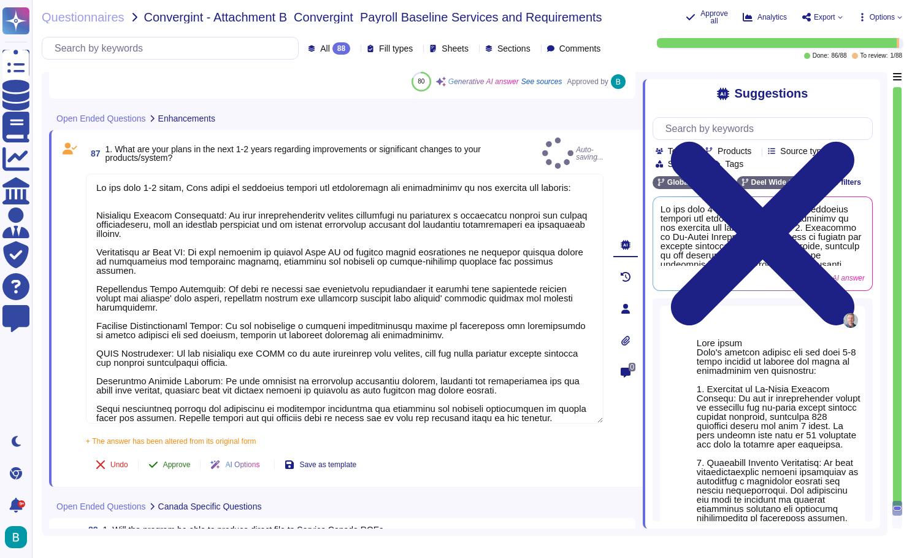
click at [183, 464] on span "Approve" at bounding box center [177, 464] width 28 height 7
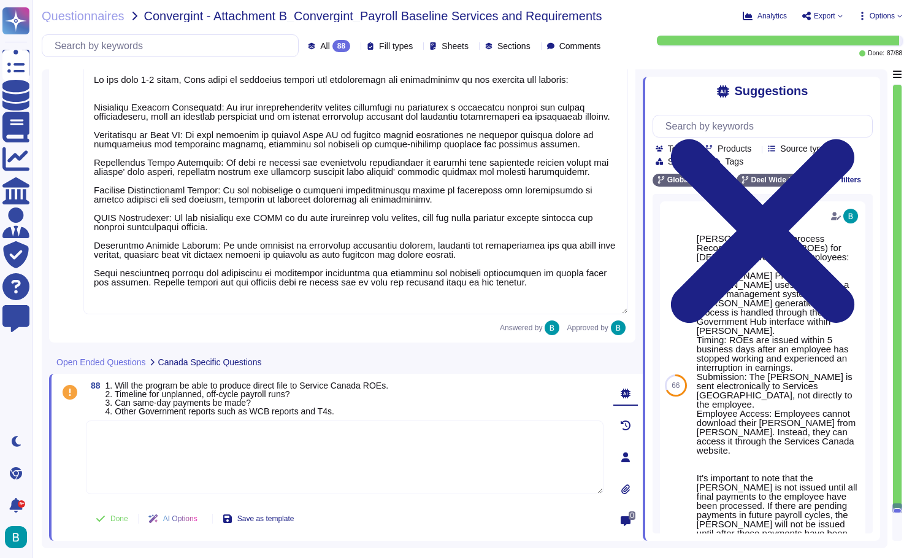
scroll to position [0, 0]
drag, startPoint x: 407, startPoint y: 383, endPoint x: 118, endPoint y: 385, distance: 289.5
click at [118, 385] on div "88 1. Will the program be able to produce direct file to Service Canada ROEs. 2…" at bounding box center [345, 398] width 518 height 34
copy span "Will the program be able to produce direct file to Service Canada ROEs."
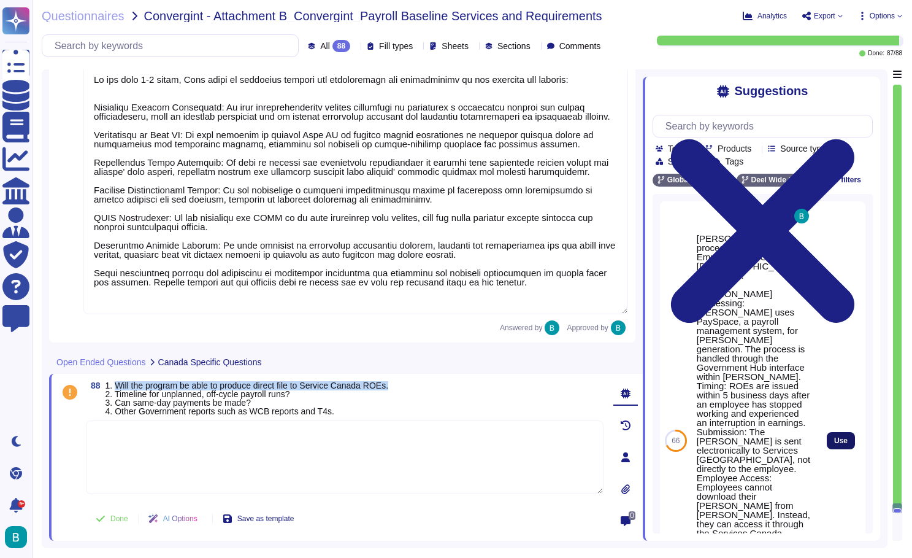
click at [843, 437] on span "Use" at bounding box center [840, 440] width 13 height 7
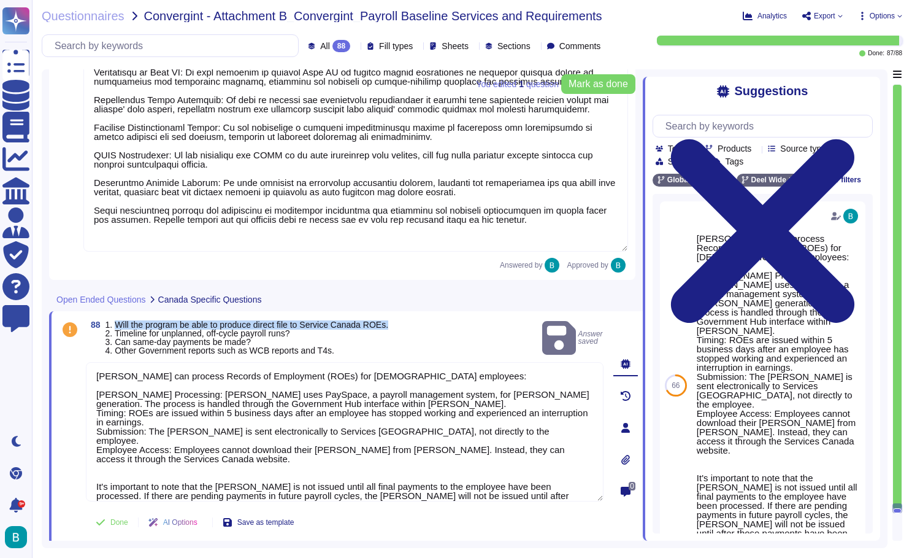
scroll to position [20688, 0]
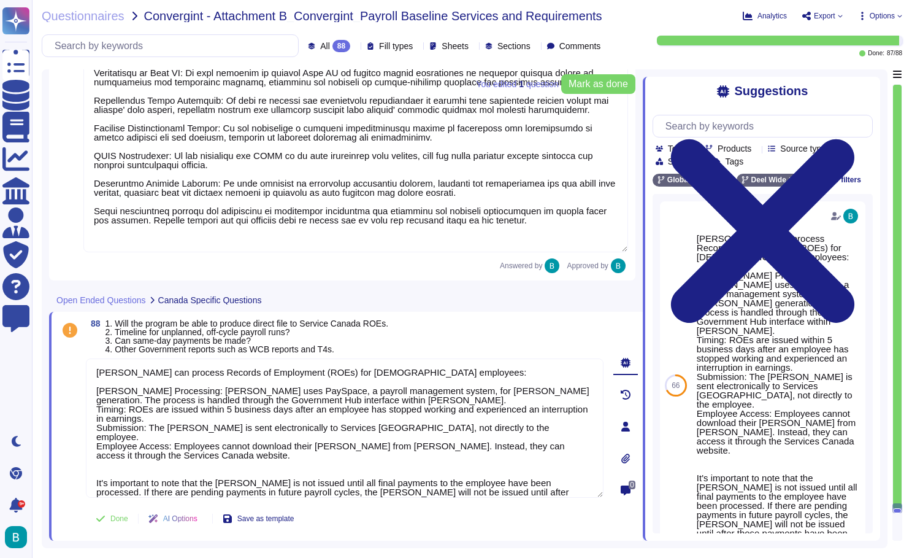
click at [310, 333] on span "1. Will the program be able to produce direct file to Service Canada ROEs. 2. T…" at bounding box center [247, 336] width 283 height 34
drag, startPoint x: 310, startPoint y: 333, endPoint x: 115, endPoint y: 333, distance: 195.1
click at [115, 333] on span "1. Will the program be able to produce direct file to Service Canada ROEs. 2. T…" at bounding box center [247, 336] width 283 height 34
copy span "Timeline for unplanned, off-cycle payroll runs?"
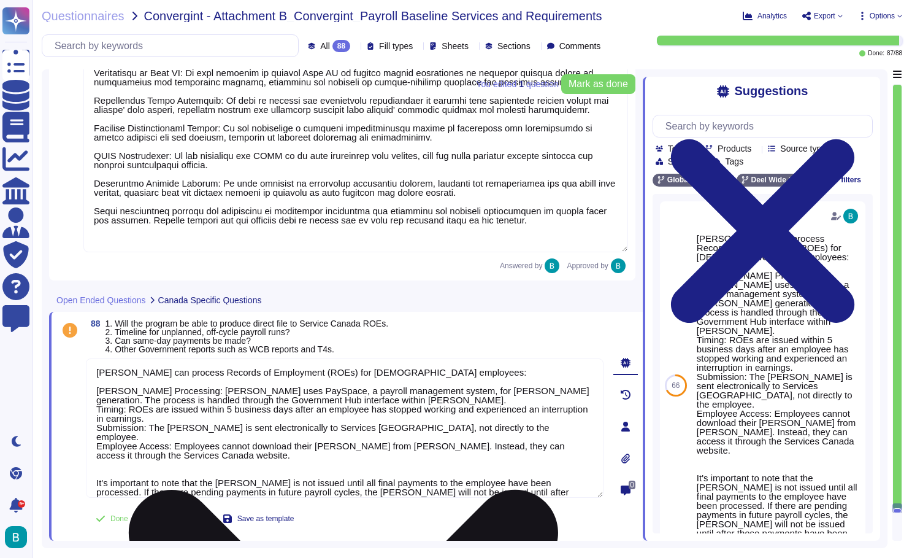
click at [594, 484] on textarea "[PERSON_NAME] can process Records of Employment (ROEs) for [DEMOGRAPHIC_DATA] e…" at bounding box center [345, 427] width 518 height 139
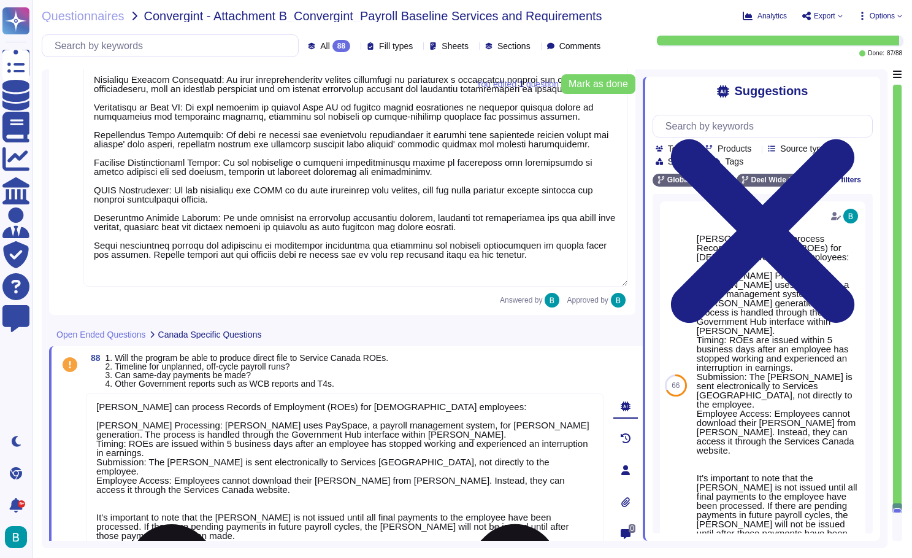
scroll to position [20654, 0]
type textarea "[PERSON_NAME] can process Records of Employment (ROEs) for [DEMOGRAPHIC_DATA] e…"
click at [826, 129] on input "text" at bounding box center [765, 125] width 213 height 21
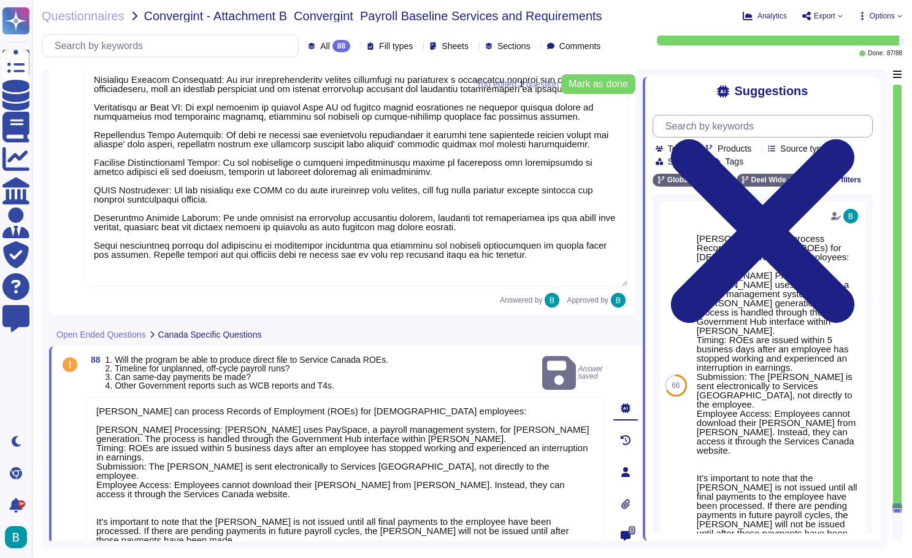
paste input "Timeline for unplanned, off-cycle payroll runs?"
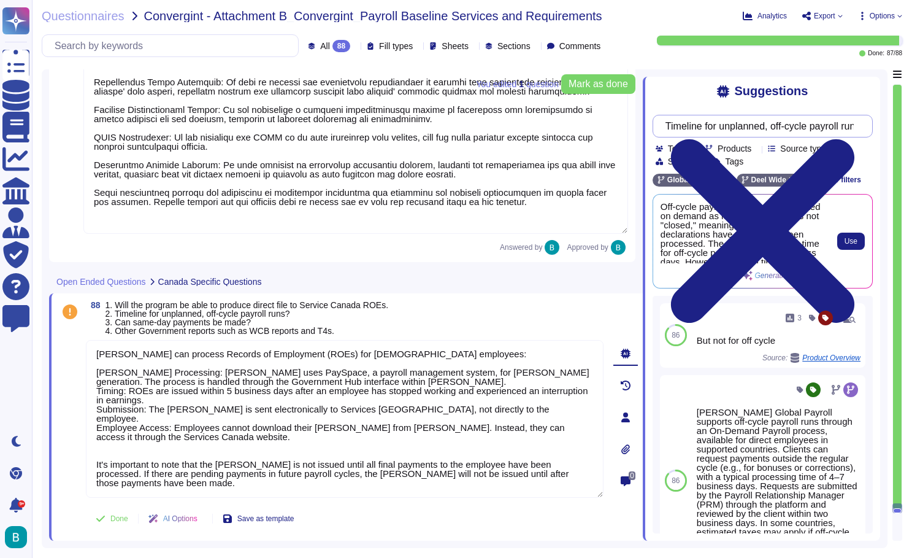
scroll to position [0, 0]
click at [855, 240] on span "Use" at bounding box center [851, 240] width 13 height 7
type input "Timeline for unplanned, off-cycle payroll runs?"
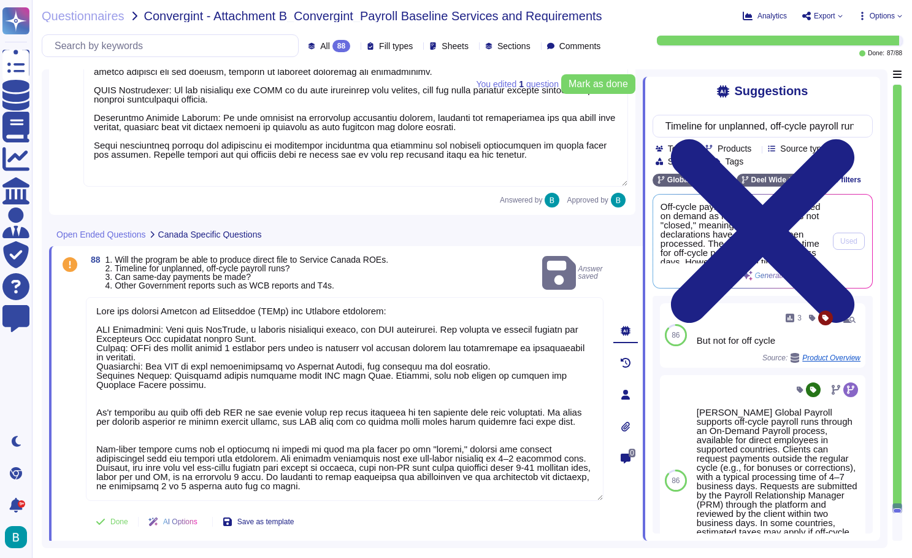
scroll to position [20753, 0]
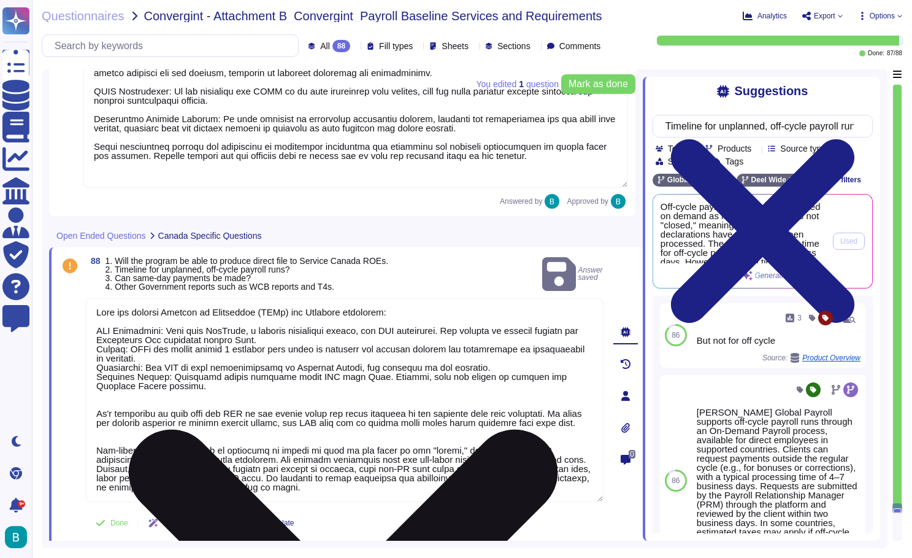
click at [376, 482] on textarea at bounding box center [345, 400] width 518 height 204
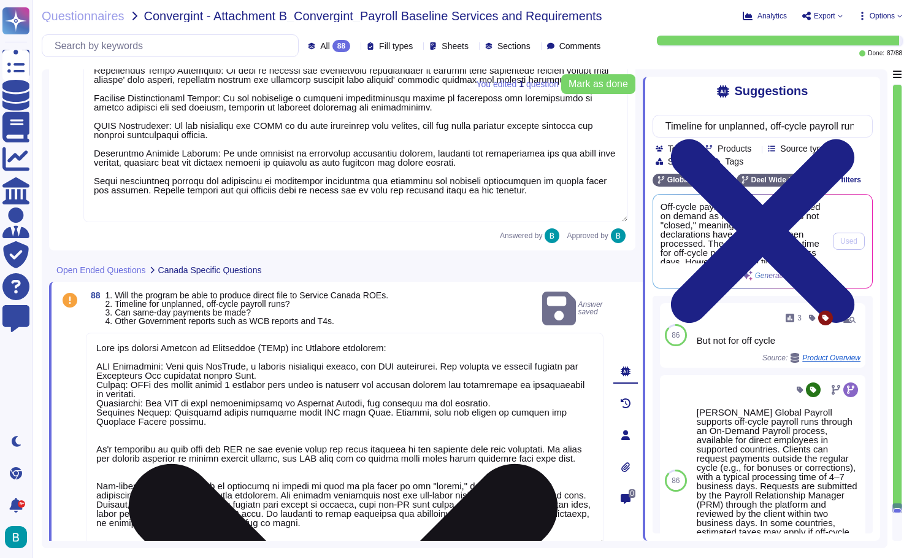
scroll to position [20718, 0]
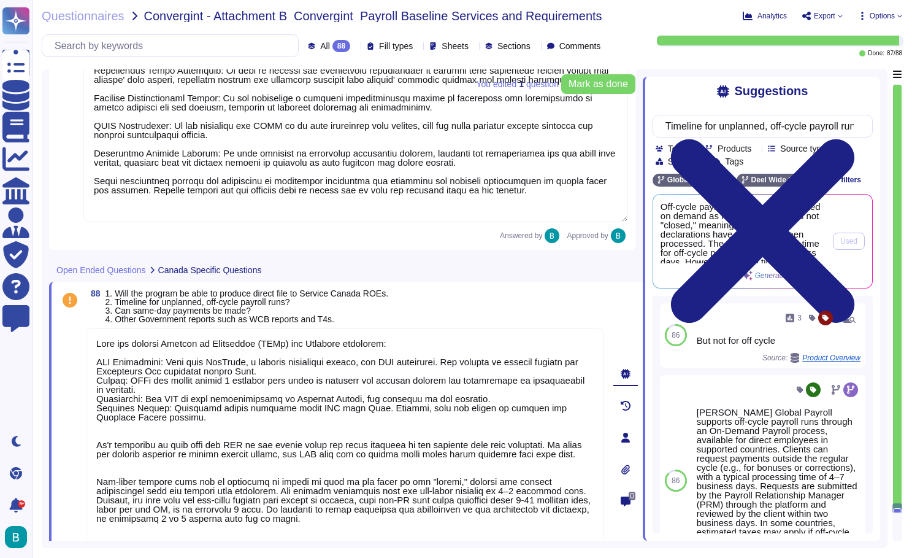
type textarea "[PERSON_NAME] can process Records of Employment (ROEs) for [DEMOGRAPHIC_DATA] e…"
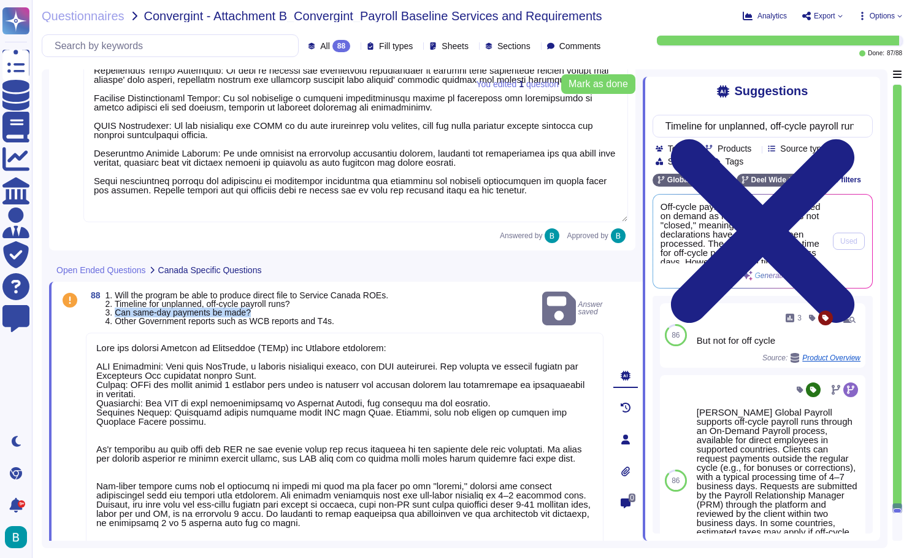
drag, startPoint x: 266, startPoint y: 310, endPoint x: 120, endPoint y: 310, distance: 146.0
click at [120, 310] on span "1. Will the program be able to produce direct file to Service Canada ROEs. 2. T…" at bounding box center [247, 308] width 283 height 34
copy span "Can same-day payments be made?"
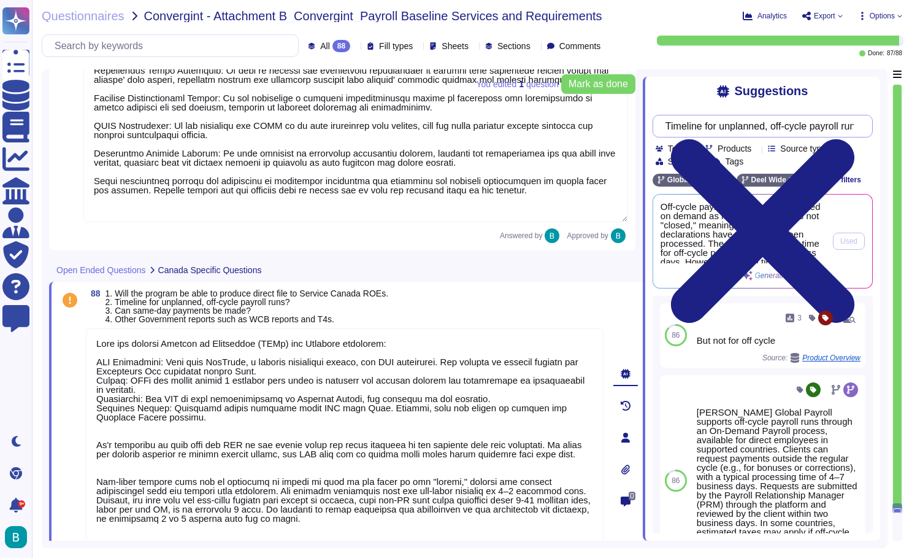
click at [739, 126] on input "Timeline for unplanned, off-cycle payroll runs?" at bounding box center [759, 125] width 201 height 21
paste input "Can same-day payments be made"
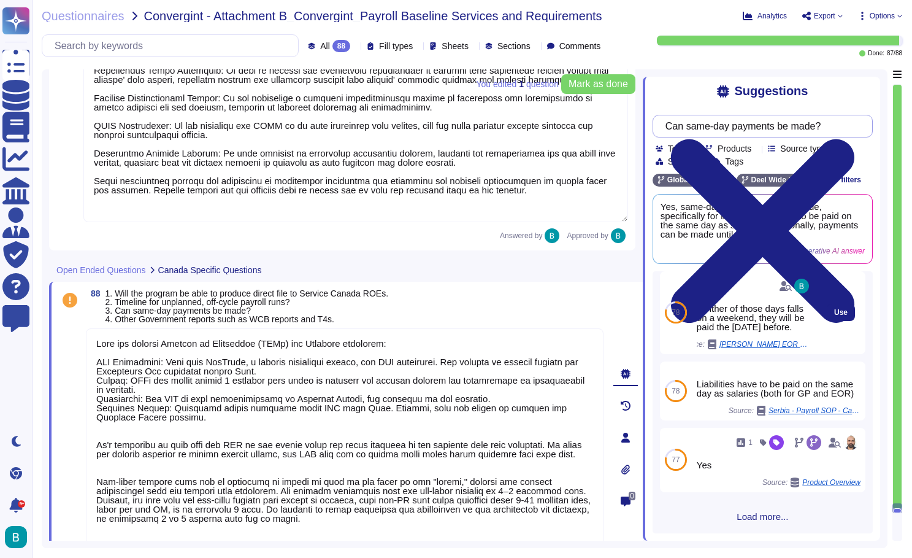
scroll to position [207, 0]
click at [680, 126] on input "Can same-day payments be made?" at bounding box center [759, 125] width 201 height 21
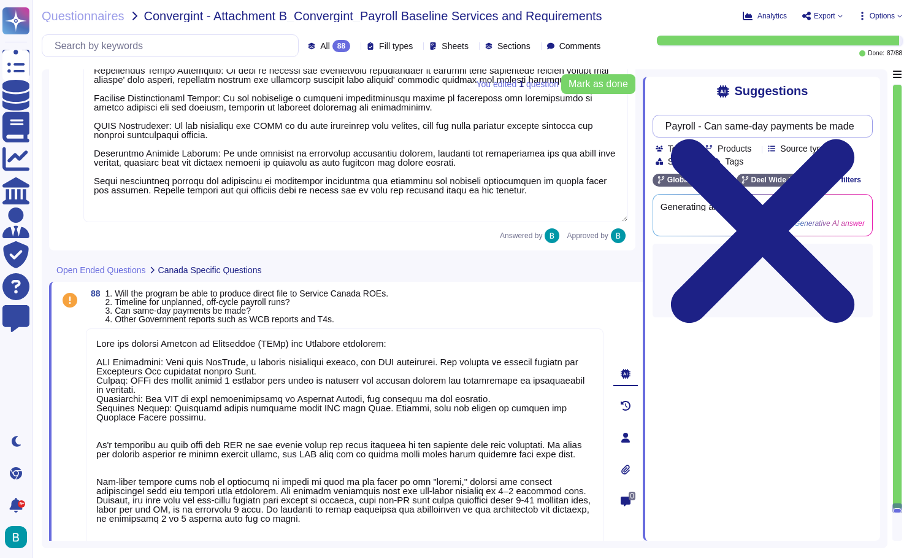
click at [830, 126] on input "Payroll - Can same-day payments be made?" at bounding box center [759, 125] width 201 height 21
type input "Payroll - Can same-day payments to GP employees be made?"
click at [839, 101] on div "Suggestions Payroll - Can same-day payments to GP employees be made? Team Produ…" at bounding box center [761, 309] width 237 height 464
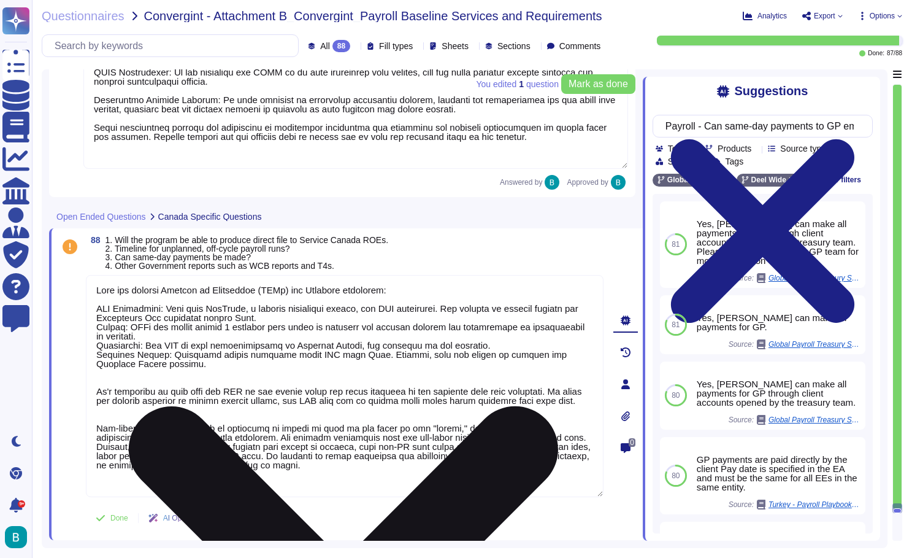
scroll to position [20771, 0]
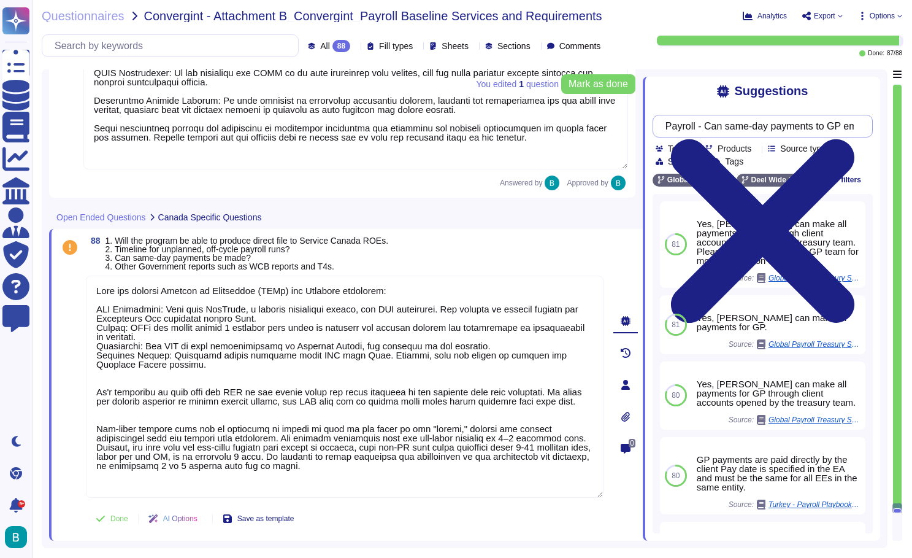
click at [730, 120] on input "Payroll - Can same-day payments to GP employees be made?" at bounding box center [759, 125] width 201 height 21
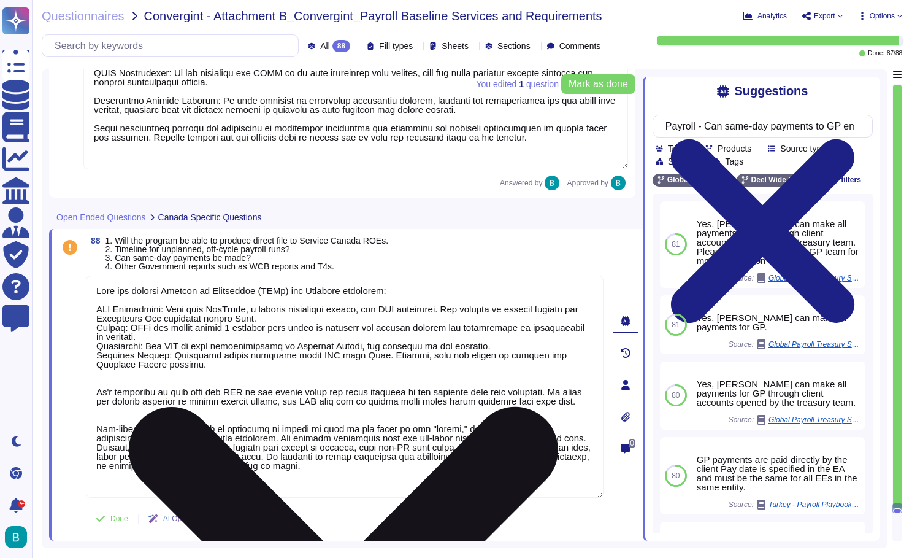
click at [205, 489] on textarea at bounding box center [345, 386] width 518 height 222
paste textarea "Yes. On-Demand Payroll is available in [GEOGRAPHIC_DATA] for active contracts, …"
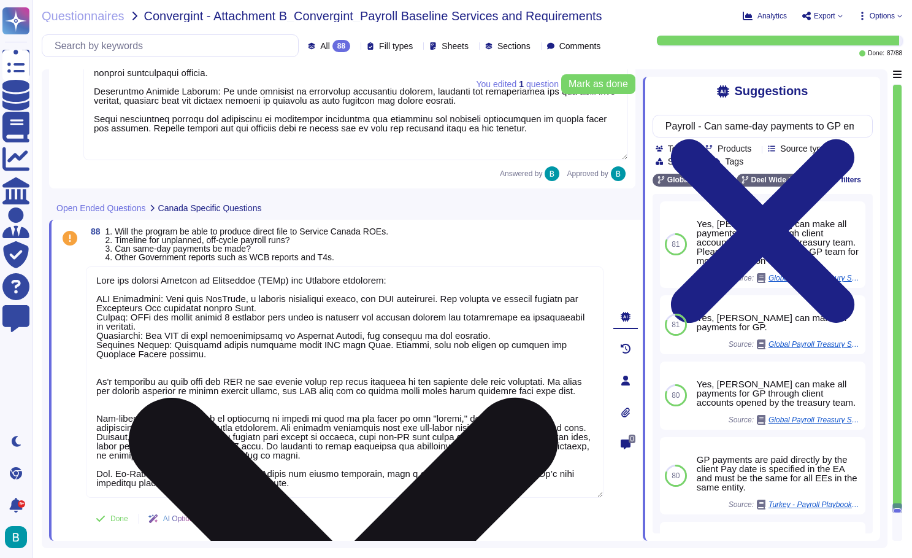
drag, startPoint x: 119, startPoint y: 472, endPoint x: 98, endPoint y: 473, distance: 21.5
click at [98, 473] on textarea at bounding box center [345, 381] width 518 height 231
click at [426, 485] on textarea at bounding box center [345, 381] width 518 height 231
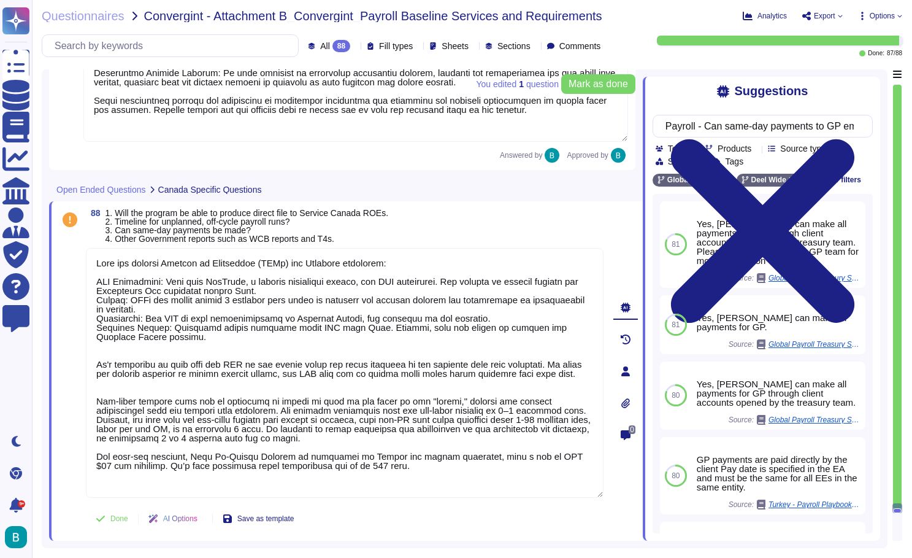
scroll to position [20799, 0]
type textarea "[PERSON_NAME] can process Records of Employment (ROEs) for [DEMOGRAPHIC_DATA] e…"
click at [327, 239] on span "1. Will the program be able to produce direct file to Service Canada ROEs. 2. T…" at bounding box center [247, 226] width 283 height 36
click at [327, 240] on span "1. Will the program be able to produce direct file to Service Canada ROEs. 2. T…" at bounding box center [247, 226] width 283 height 36
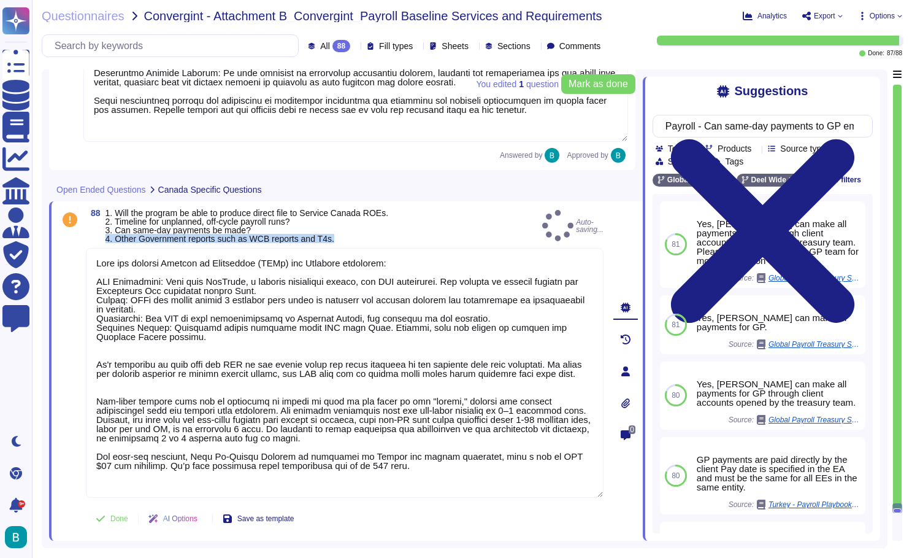
click at [327, 240] on span "1. Will the program be able to produce direct file to Service Canada ROEs. 2. T…" at bounding box center [247, 226] width 283 height 36
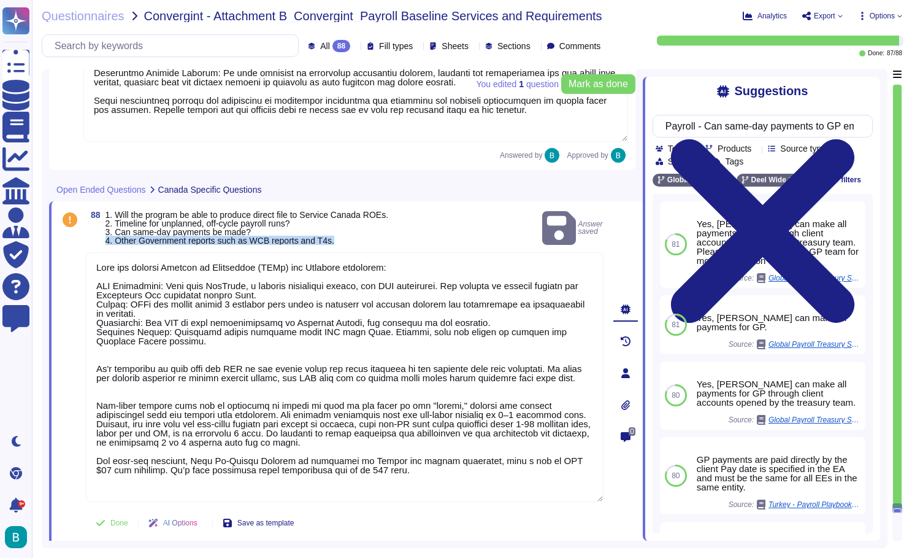
copy span "4. Other Government reports such as WCB reports and T4s."
click at [718, 129] on input "Payroll - Can same-day payments to GP employees be made?" at bounding box center [759, 125] width 201 height 21
drag, startPoint x: 718, startPoint y: 129, endPoint x: 911, endPoint y: 129, distance: 193.2
click at [911, 129] on div "Questionnaires Convergint - Attachment B_Convergint_Payroll Baseline Services a…" at bounding box center [472, 279] width 880 height 558
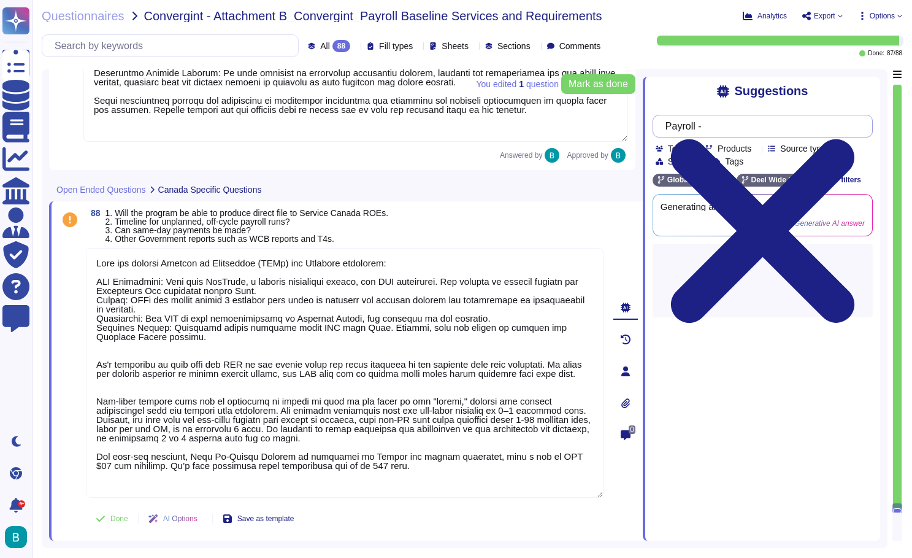
paste input "4. Other Government reports such as WCB reports and T4s."
type input "Payroll - 4. Other Government reports such as WCB reports and T4s."
click at [710, 97] on div "Suggestions" at bounding box center [763, 91] width 220 height 14
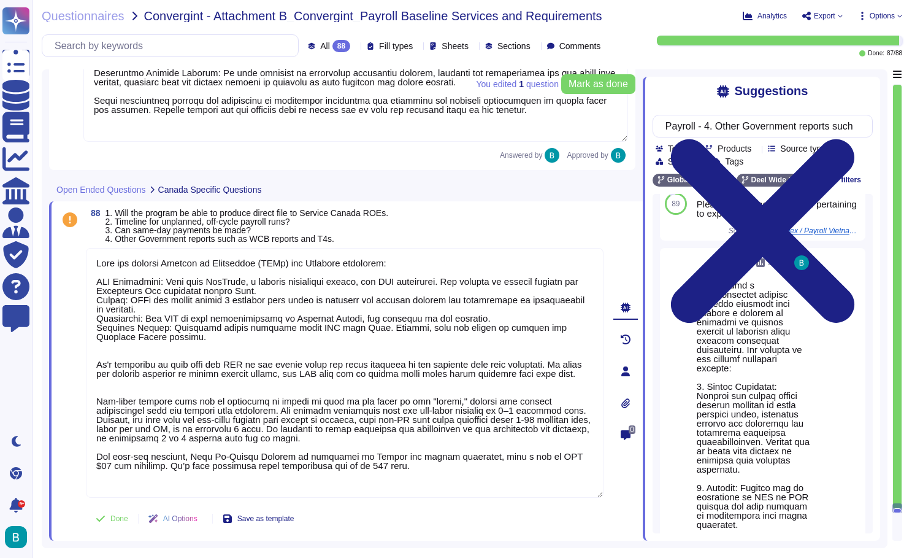
scroll to position [200, 0]
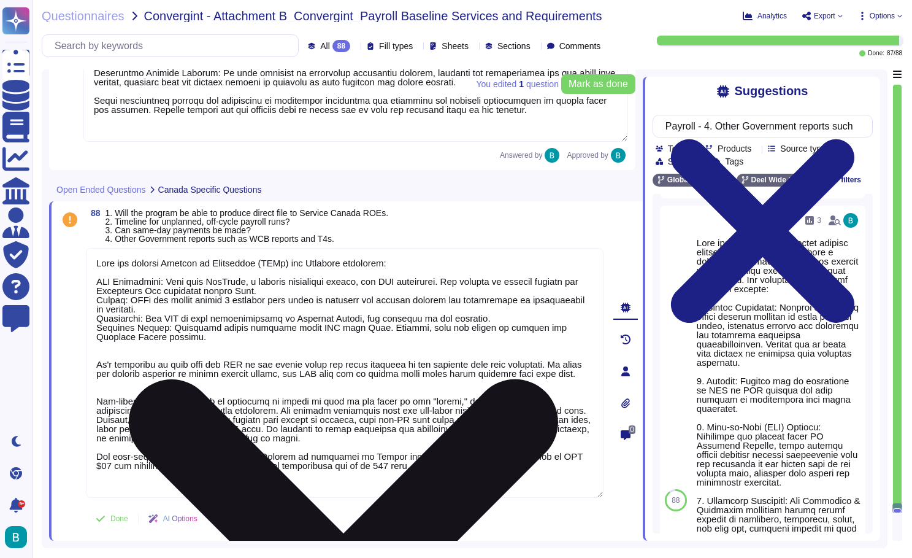
click at [401, 480] on textarea at bounding box center [345, 373] width 518 height 250
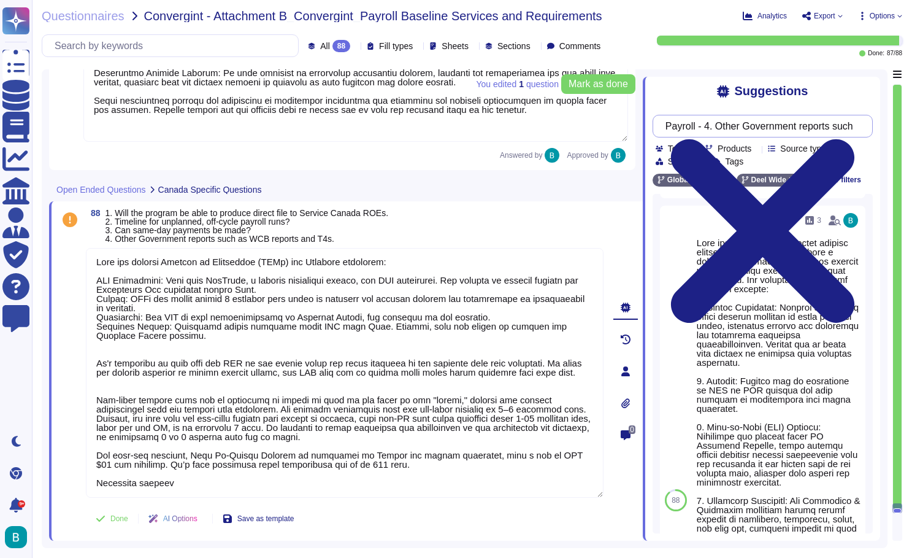
type textarea "[PERSON_NAME] can process Records of Employment (ROEs) for [DEMOGRAPHIC_DATA] e…"
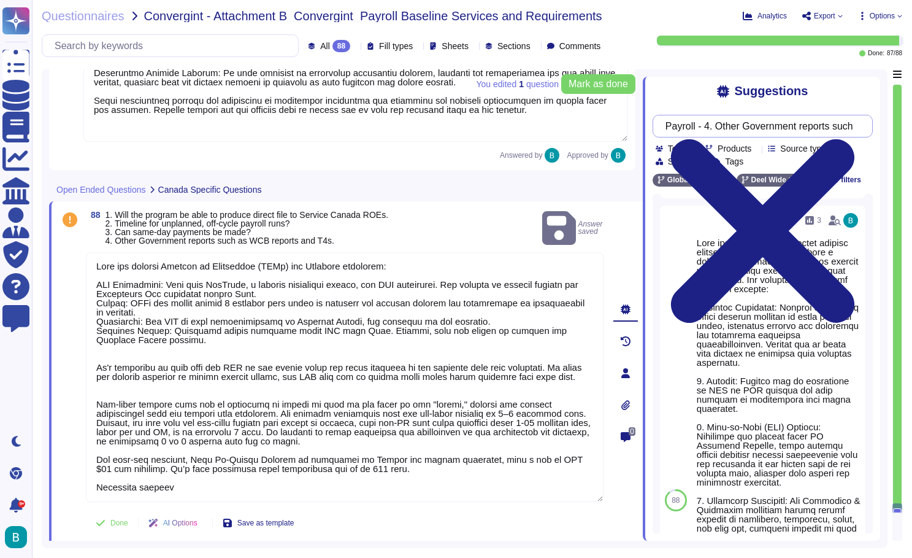
drag, startPoint x: 729, startPoint y: 123, endPoint x: 718, endPoint y: 125, distance: 11.3
click at [718, 125] on input "Payroll - 4. Other Government reports such as WCB reports and T4s." at bounding box center [759, 125] width 201 height 21
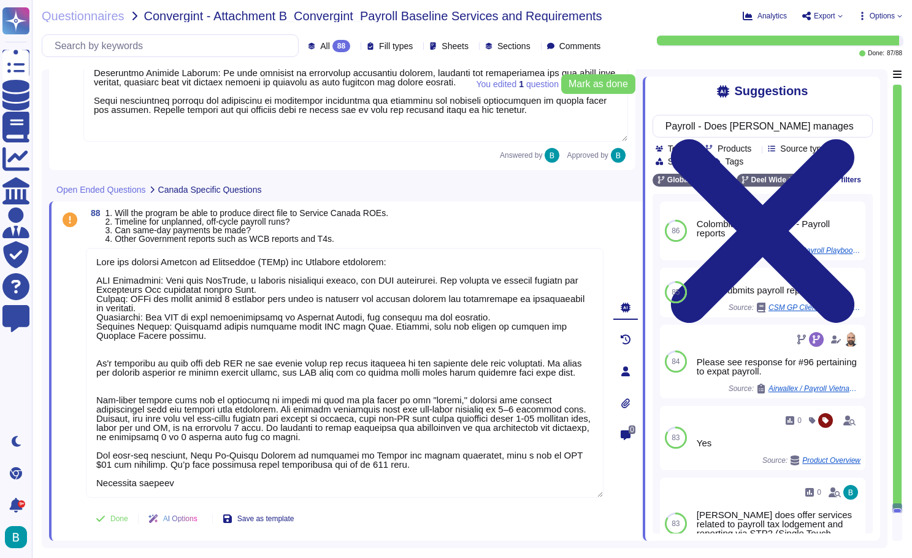
click at [693, 96] on div "Suggestions" at bounding box center [763, 91] width 220 height 14
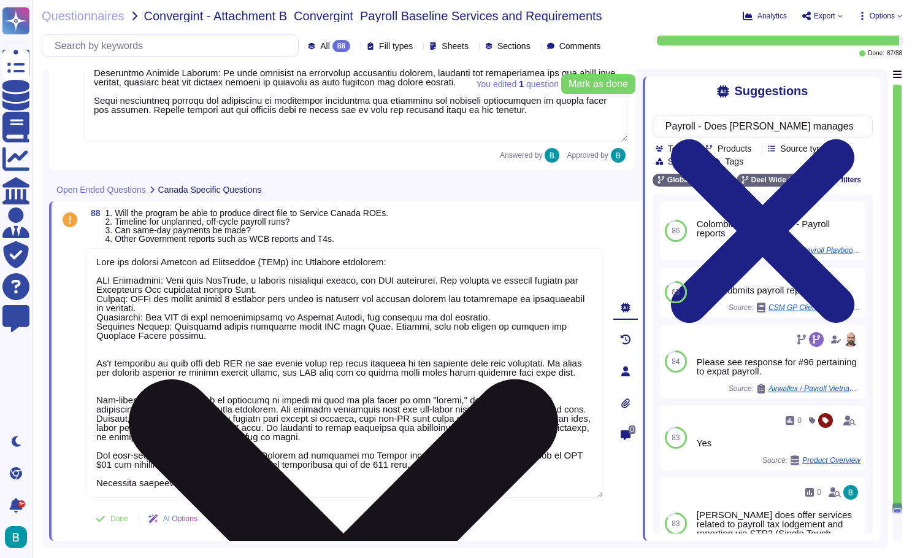
click at [338, 480] on textarea at bounding box center [345, 373] width 518 height 250
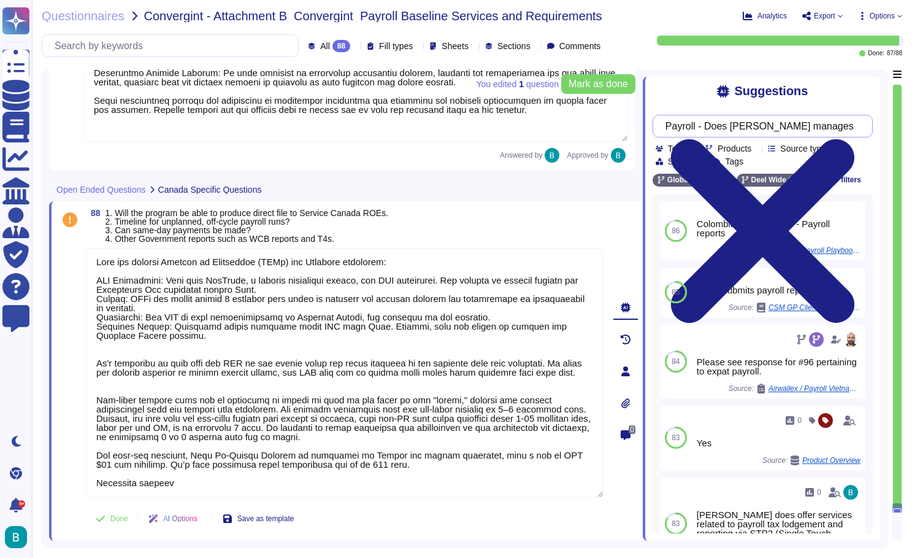
click at [785, 132] on input "Payroll - Does [PERSON_NAME] manages Other Government reports such as WCB repor…" at bounding box center [759, 125] width 201 height 21
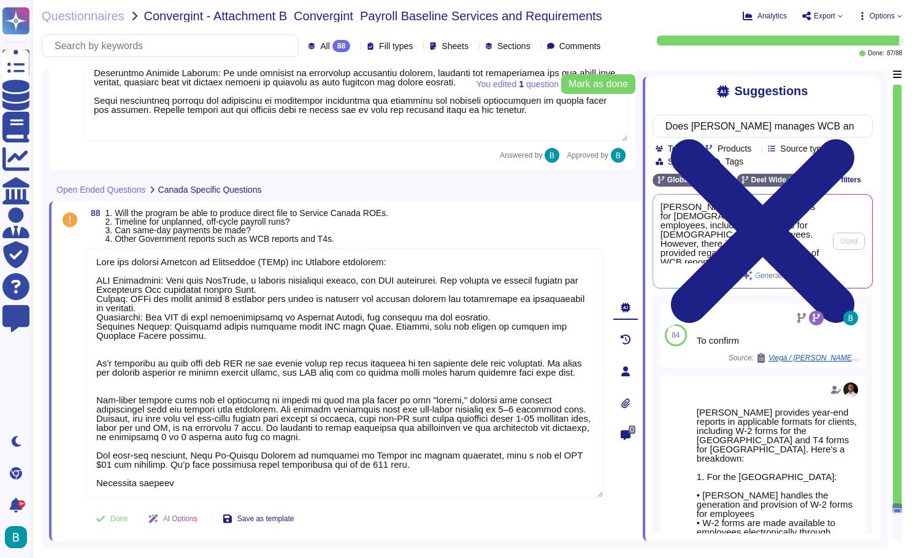
type input "Does [PERSON_NAME] manages WCB and T4s reports?"
click at [723, 234] on span "[PERSON_NAME] manages T4 forms for [DEMOGRAPHIC_DATA] employees, including RL-1…" at bounding box center [743, 232] width 165 height 61
copy div "[PERSON_NAME] manages T4 forms for [DEMOGRAPHIC_DATA] employees, including RL-1…"
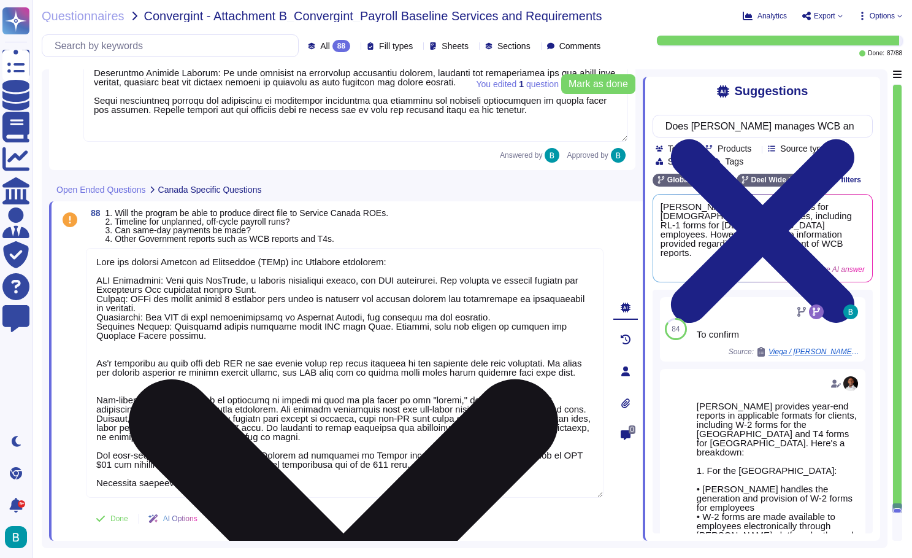
click at [352, 482] on textarea at bounding box center [345, 373] width 518 height 250
paste textarea "[PERSON_NAME] manages T4 forms for [DEMOGRAPHIC_DATA] employees, including RL-1…"
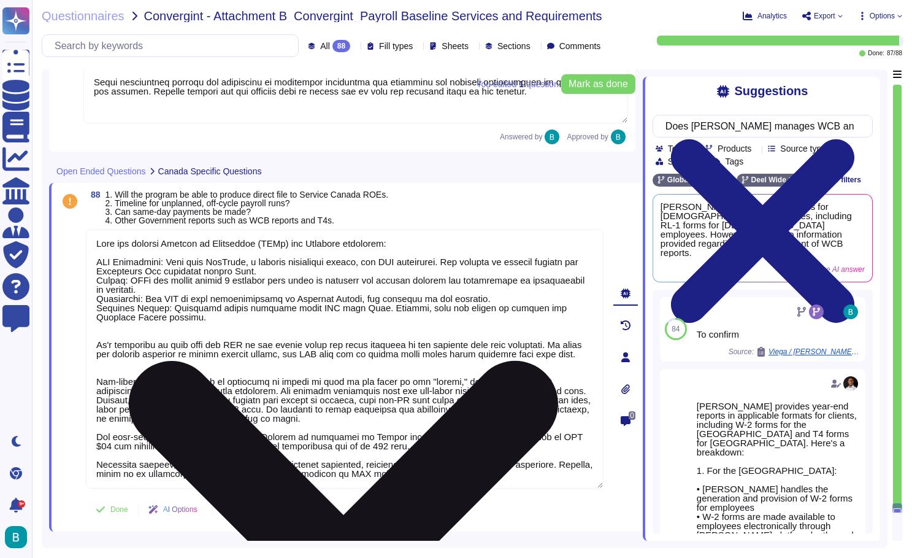
scroll to position [20808, 0]
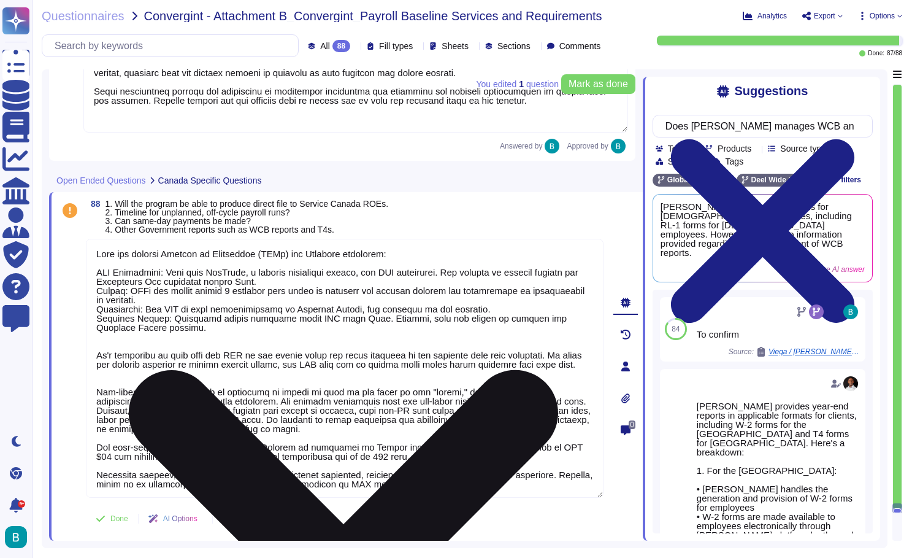
drag, startPoint x: 530, startPoint y: 482, endPoint x: 186, endPoint y: 486, distance: 343.5
click at [186, 486] on textarea at bounding box center [345, 368] width 518 height 259
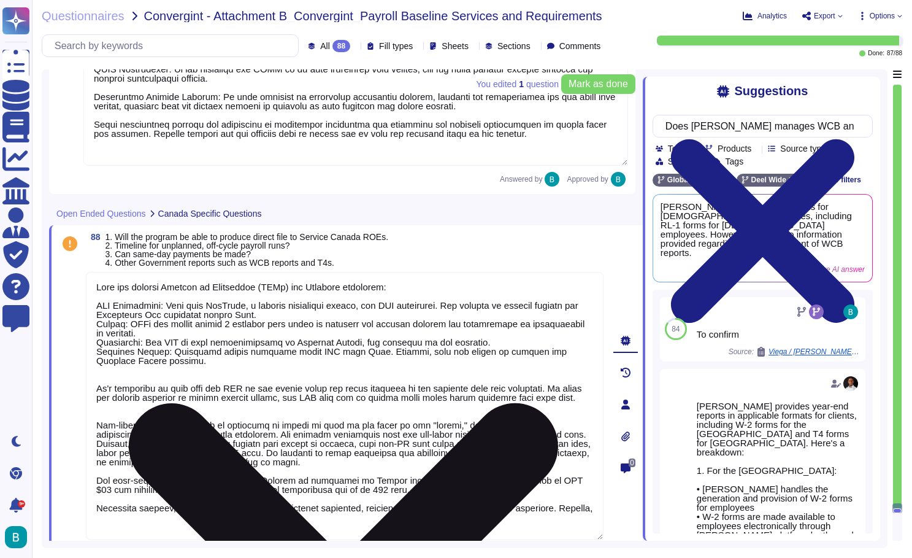
paste textarea "[PERSON_NAME] can help with WCB payments but does not file WCB reports/returns …"
type textarea "[PERSON_NAME] can process Records of Employment (ROEs) for [DEMOGRAPHIC_DATA] e…"
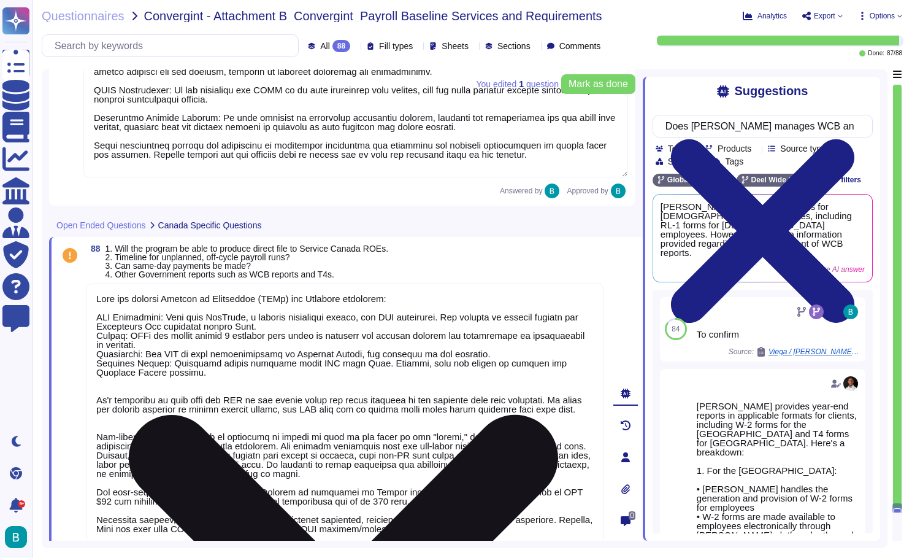
type textarea "In the next 1-2 years, [PERSON_NAME] plans to implement several key improvement…"
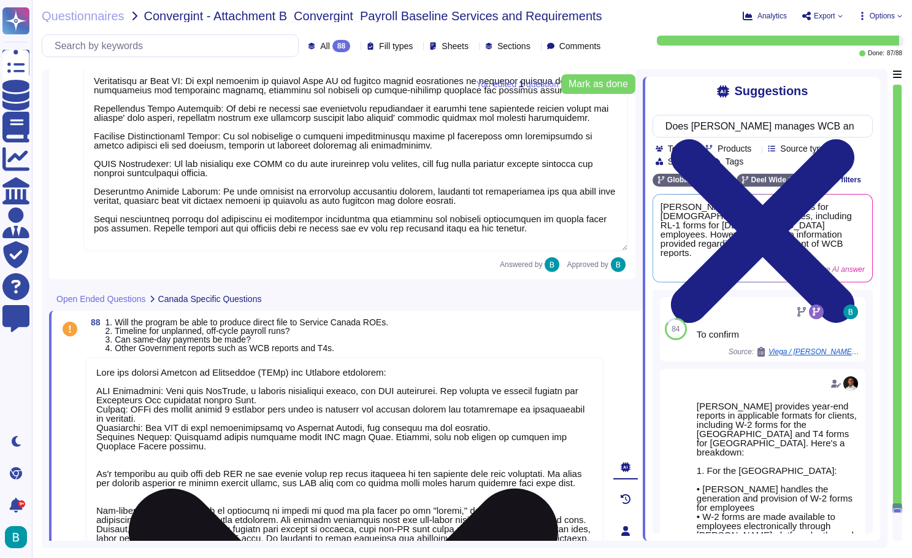
type textarea "In the next 1-2 years, [PERSON_NAME] plans to implement several key improvement…"
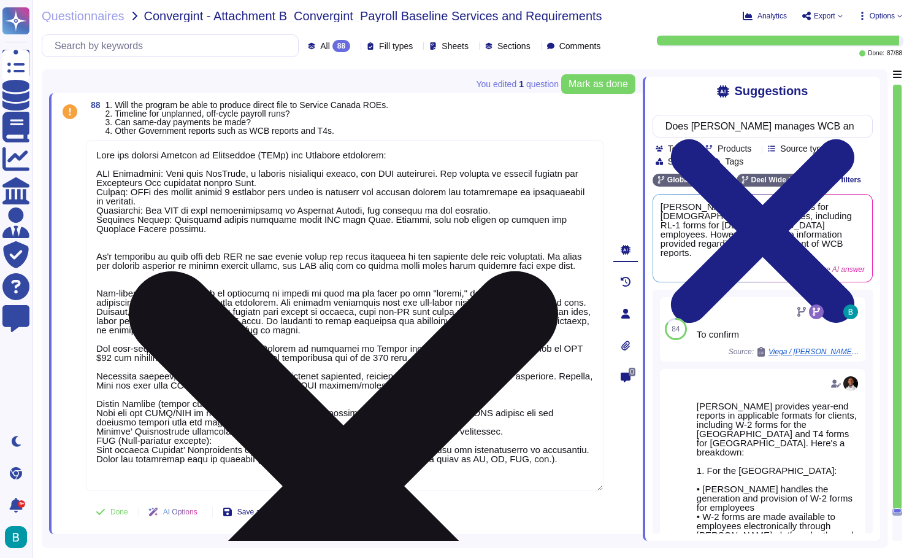
scroll to position [20680, 0]
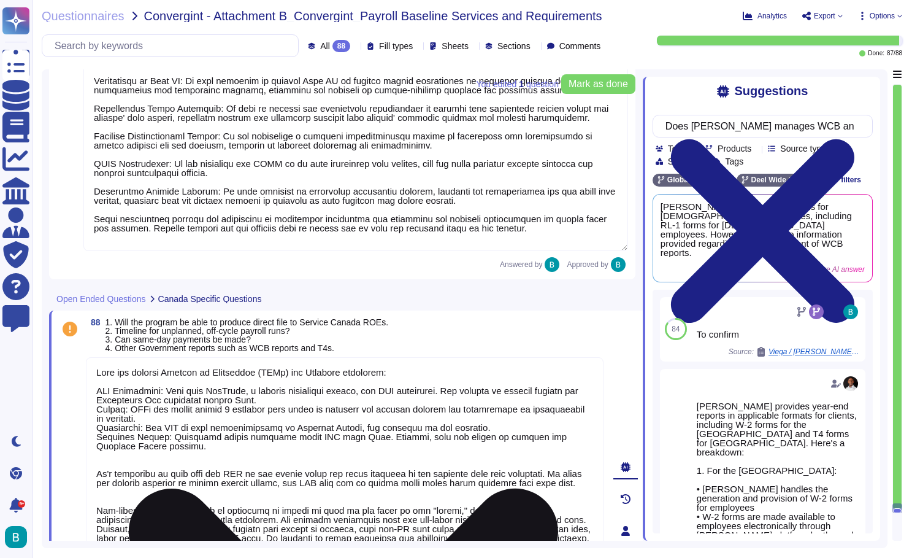
type textarea "In the next 1-2 years, [PERSON_NAME] plans to implement several key improvement…"
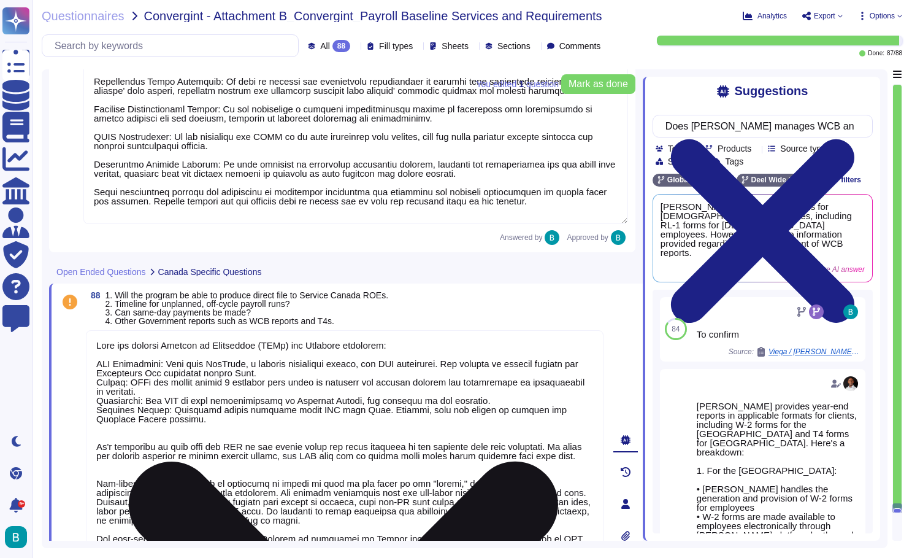
scroll to position [20726, 0]
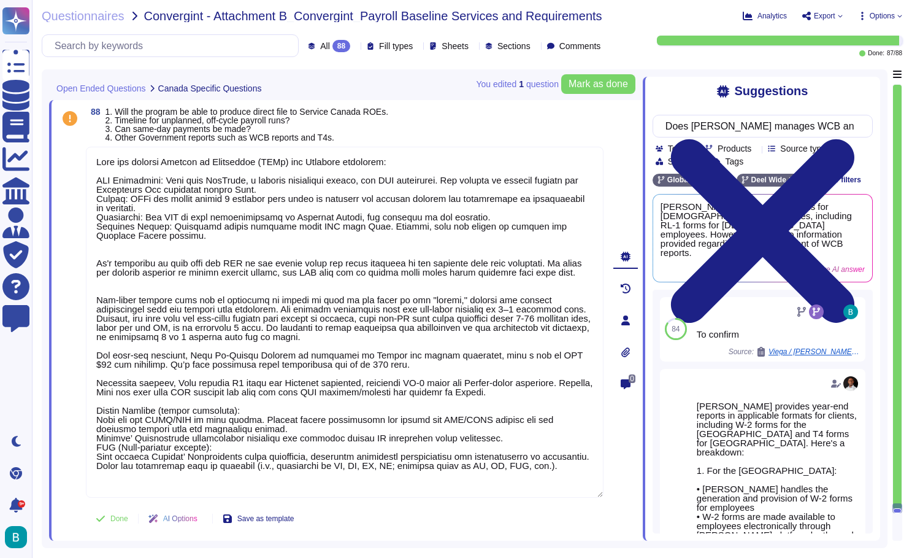
type textarea "In the next 1-2 years, [PERSON_NAME] plans to implement several key improvement…"
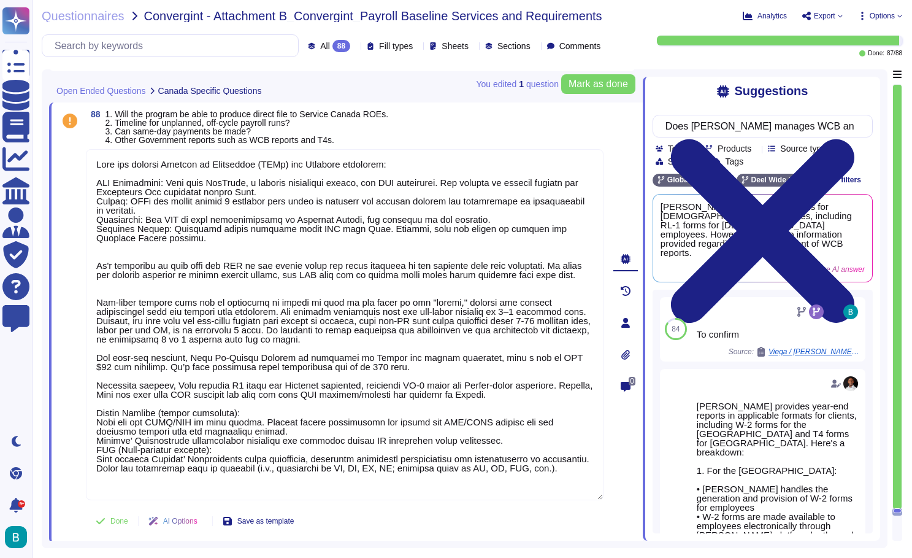
scroll to position [20680, 0]
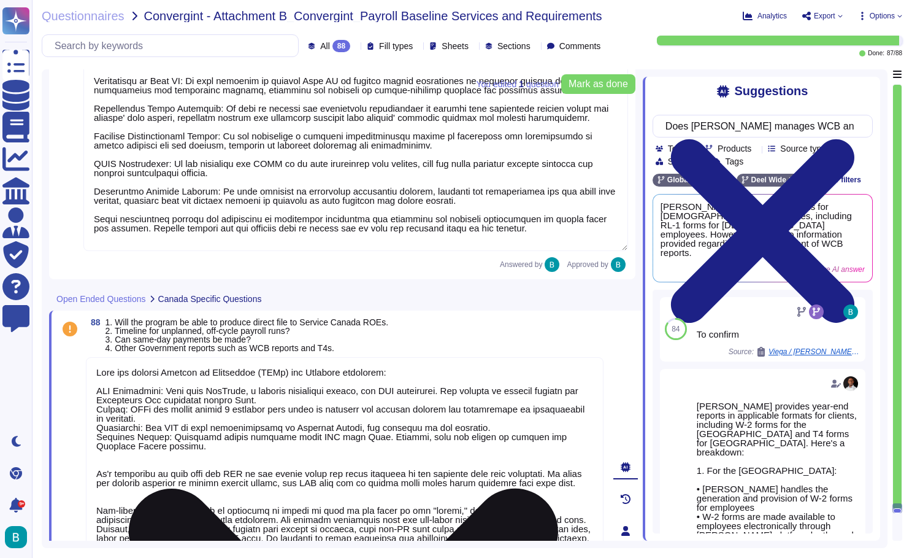
type textarea "In the next 1-2 years, [PERSON_NAME] plans to implement several key improvement…"
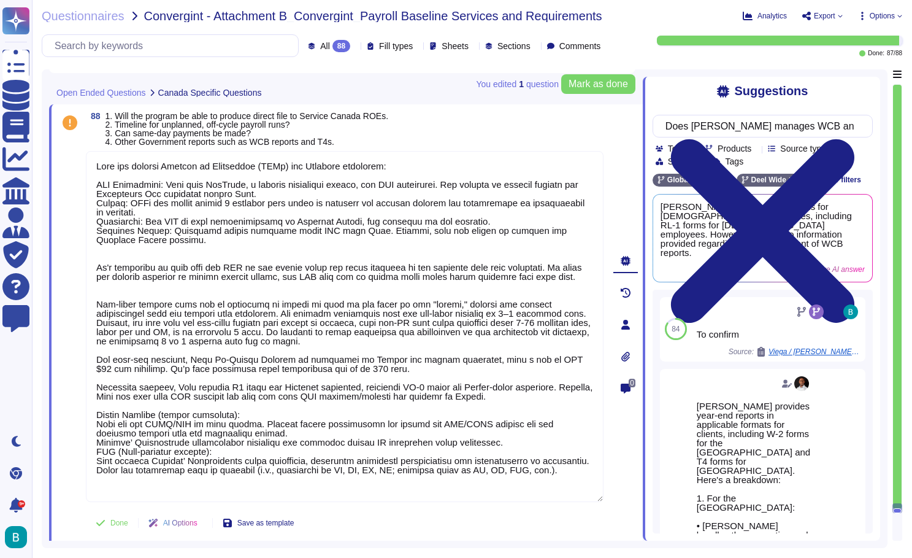
type textarea "In the next 1-2 years, [PERSON_NAME] plans to implement several key improvement…"
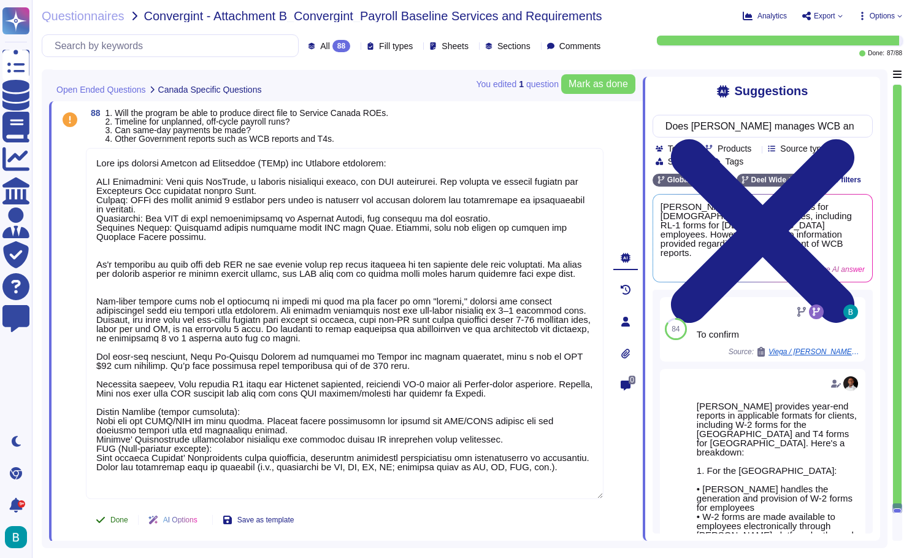
click at [128, 516] on span "Done" at bounding box center [119, 519] width 18 height 7
type textarea "[PERSON_NAME] can process Records of Employment (ROEs) for [DEMOGRAPHIC_DATA] e…"
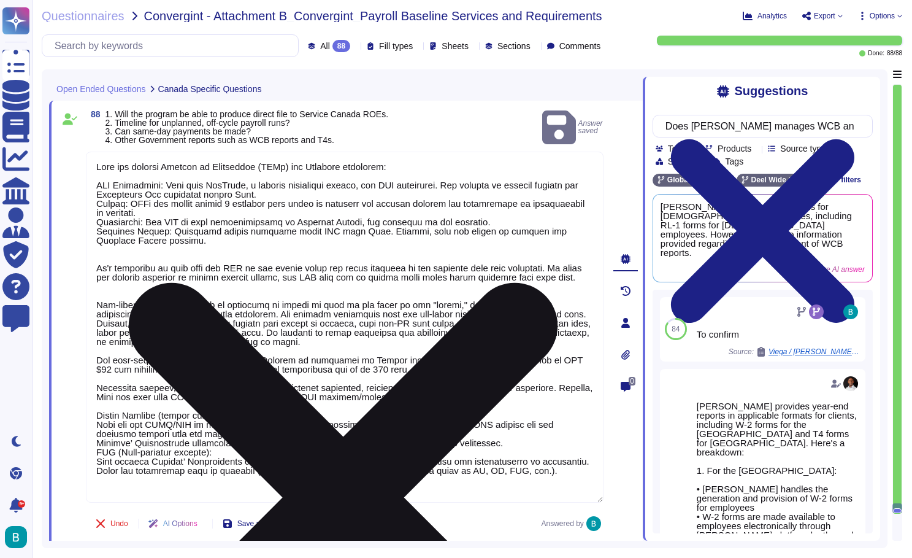
type textarea "In the next 1-2 years, [PERSON_NAME] plans to implement several key improvement…"
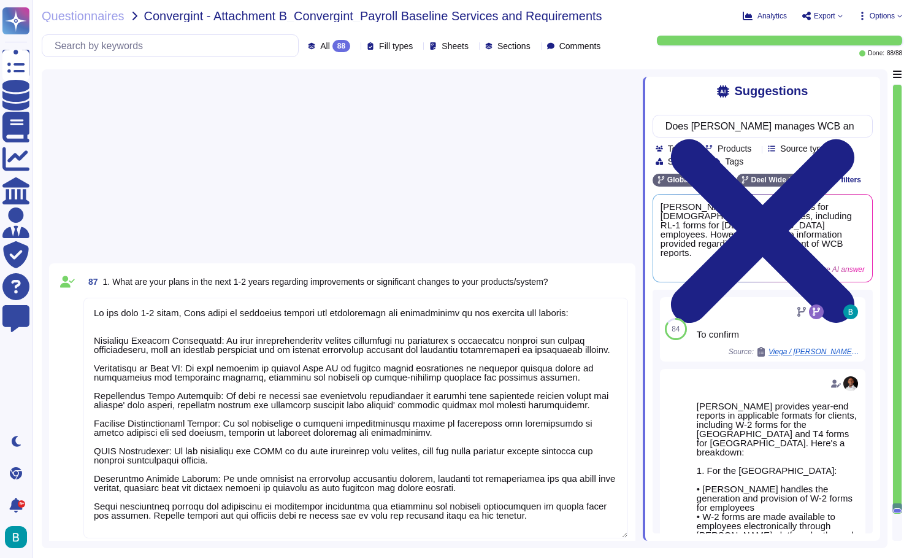
scroll to position [20289, 0]
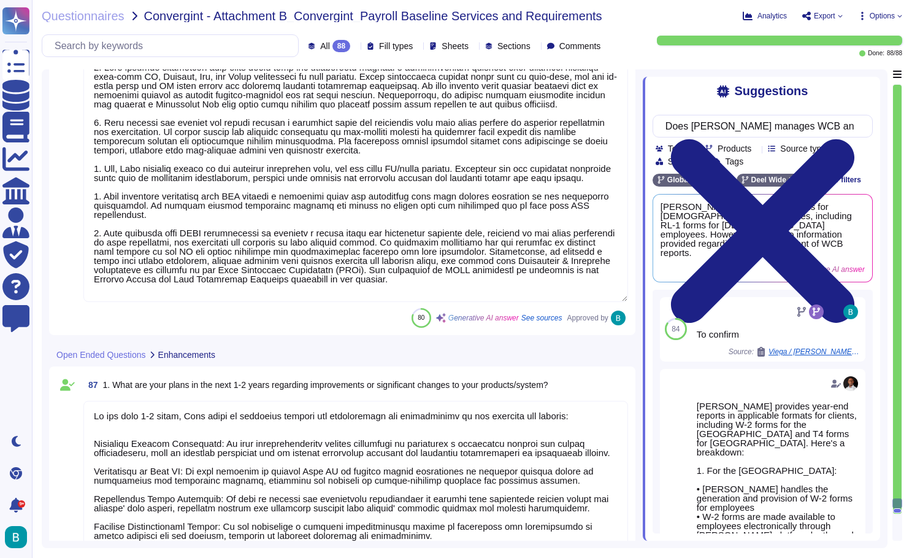
type textarea "1. [PERSON_NAME] ensures compliance with local labor laws and regulations throu…"
click at [633, 20] on div "Questionnaires Convergint - Attachment B_Convergint_Payroll Baseline Services a…" at bounding box center [387, 16] width 691 height 12
click at [835, 17] on span "Export" at bounding box center [822, 16] width 41 height 10
click at [846, 74] on p "Download" at bounding box center [868, 89] width 44 height 30
click at [109, 21] on span "Questionnaires" at bounding box center [83, 16] width 83 height 12
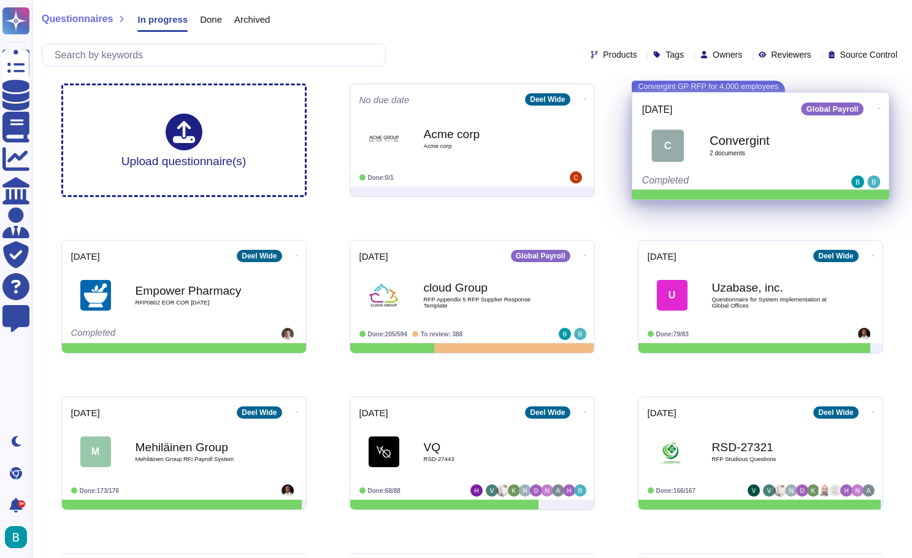
click at [726, 142] on b "Convergint" at bounding box center [774, 140] width 129 height 12
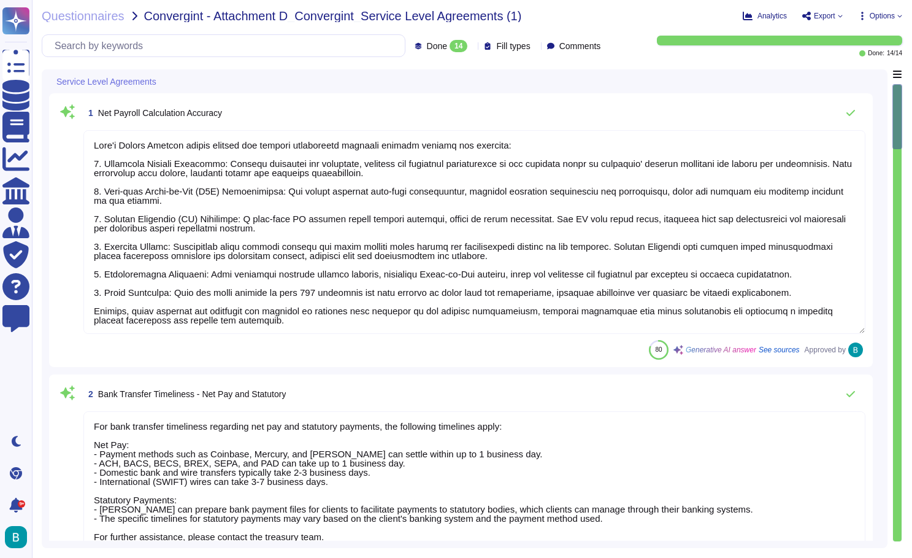
type textarea "[PERSON_NAME] Global Payroll system ensures net payroll calculation accuracy th…"
type textarea "For bank transfer timeliness regarding net pay and statutory payments, the foll…"
type textarea "[PERSON_NAME] ensures timely disbursement of payments to employees through a st…"
type textarea "[PERSON_NAME] ensures timely and accurate submission of statutory reports throu…"
click at [832, 13] on span "Export" at bounding box center [824, 15] width 21 height 7
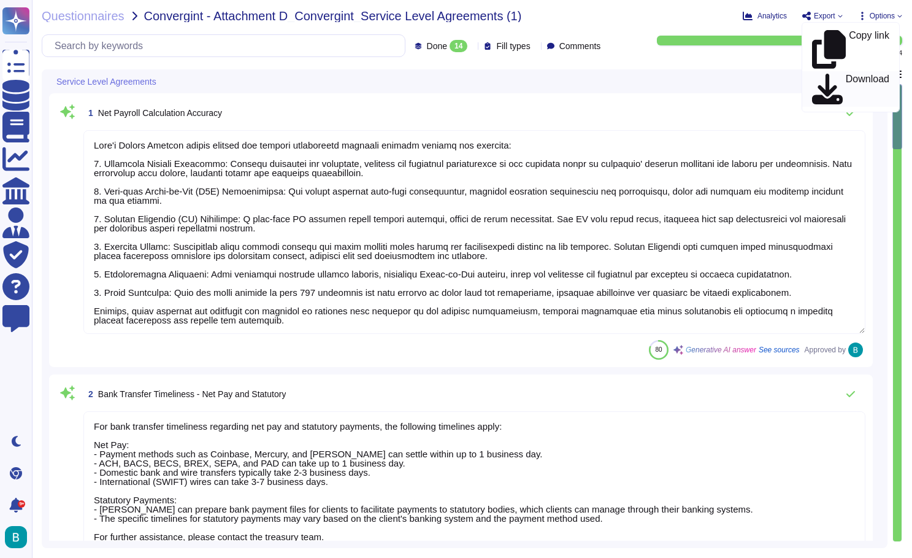
click at [846, 74] on p "Download" at bounding box center [868, 89] width 44 height 30
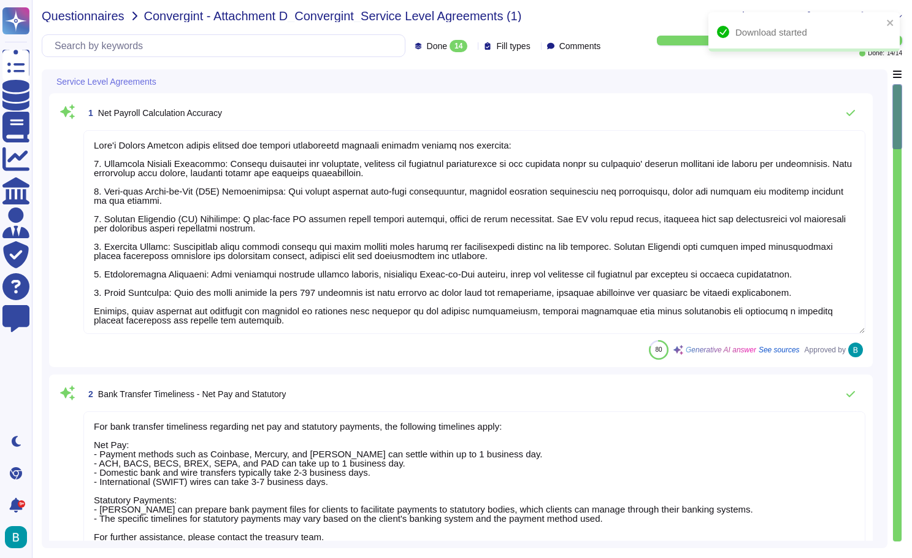
click at [101, 13] on span "Questionnaires" at bounding box center [83, 16] width 83 height 12
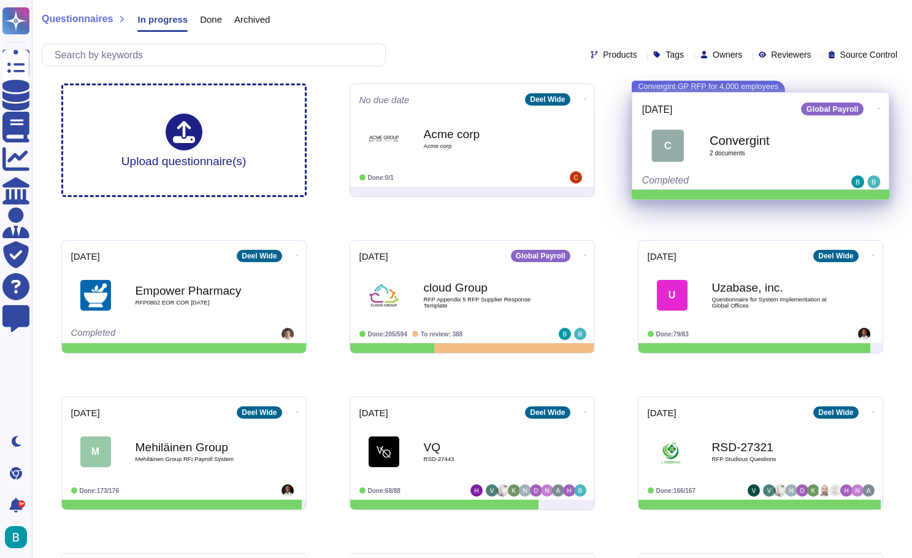
click at [805, 168] on div "Convergint 2 document s" at bounding box center [774, 146] width 129 height 52
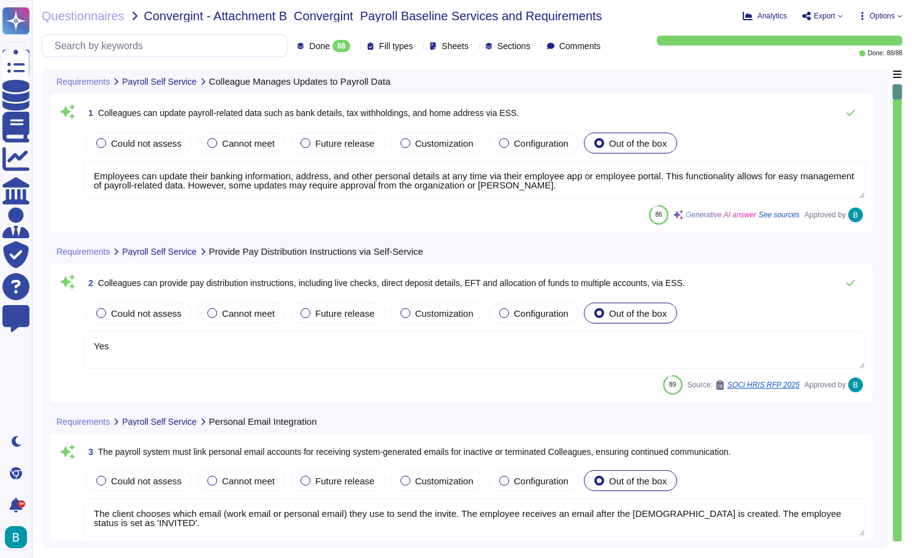
type textarea "Employees can update their banking information, address, and other personal det…"
type textarea "Yes"
type textarea "The client chooses which email (work email or personal email) they use to send …"
type textarea "Employees can view their pay statements, which include detailed breakdowns of e…"
type textarea "Colleagues can access self-service features, including updating personal inform…"
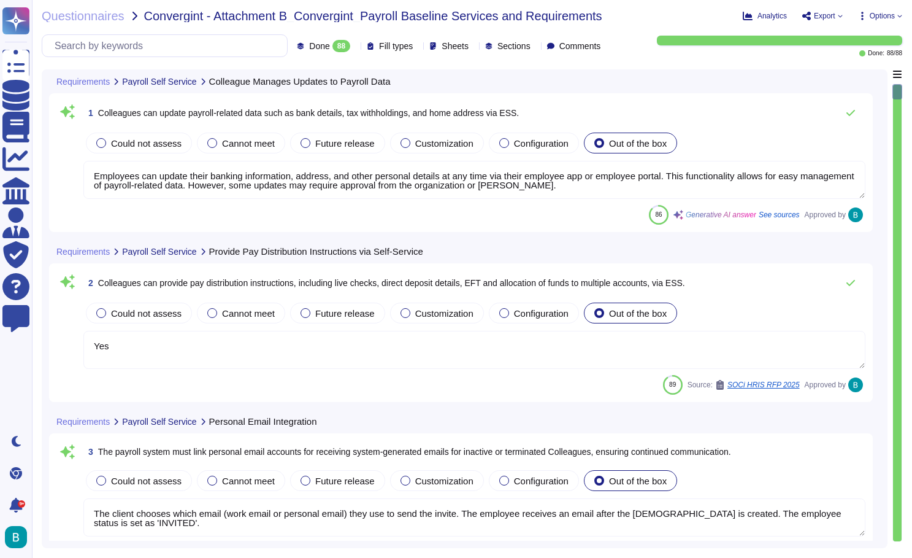
click at [375, 145] on icon at bounding box center [512, 223] width 275 height 157
click at [628, 39] on div "Done: 88 / 88" at bounding box center [761, 46] width 282 height 21
click at [101, 12] on span "Questionnaires" at bounding box center [83, 16] width 83 height 12
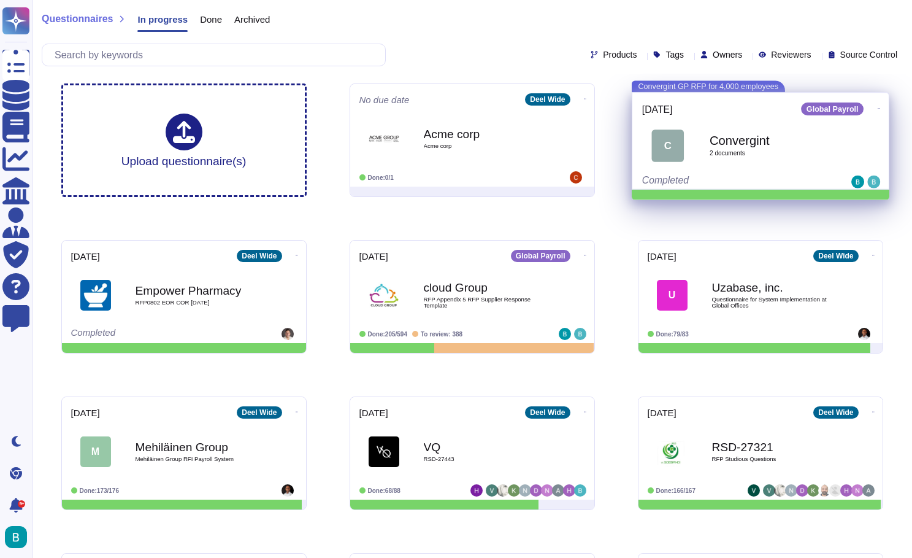
click at [878, 108] on icon at bounding box center [879, 108] width 2 height 3
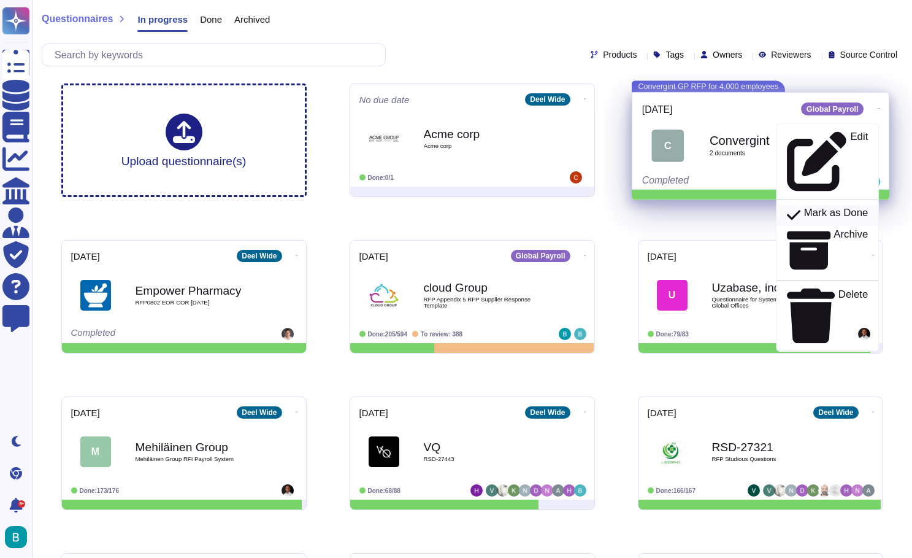
click at [832, 208] on p "Mark as Done" at bounding box center [836, 215] width 64 height 15
